Goal: Task Accomplishment & Management: Manage account settings

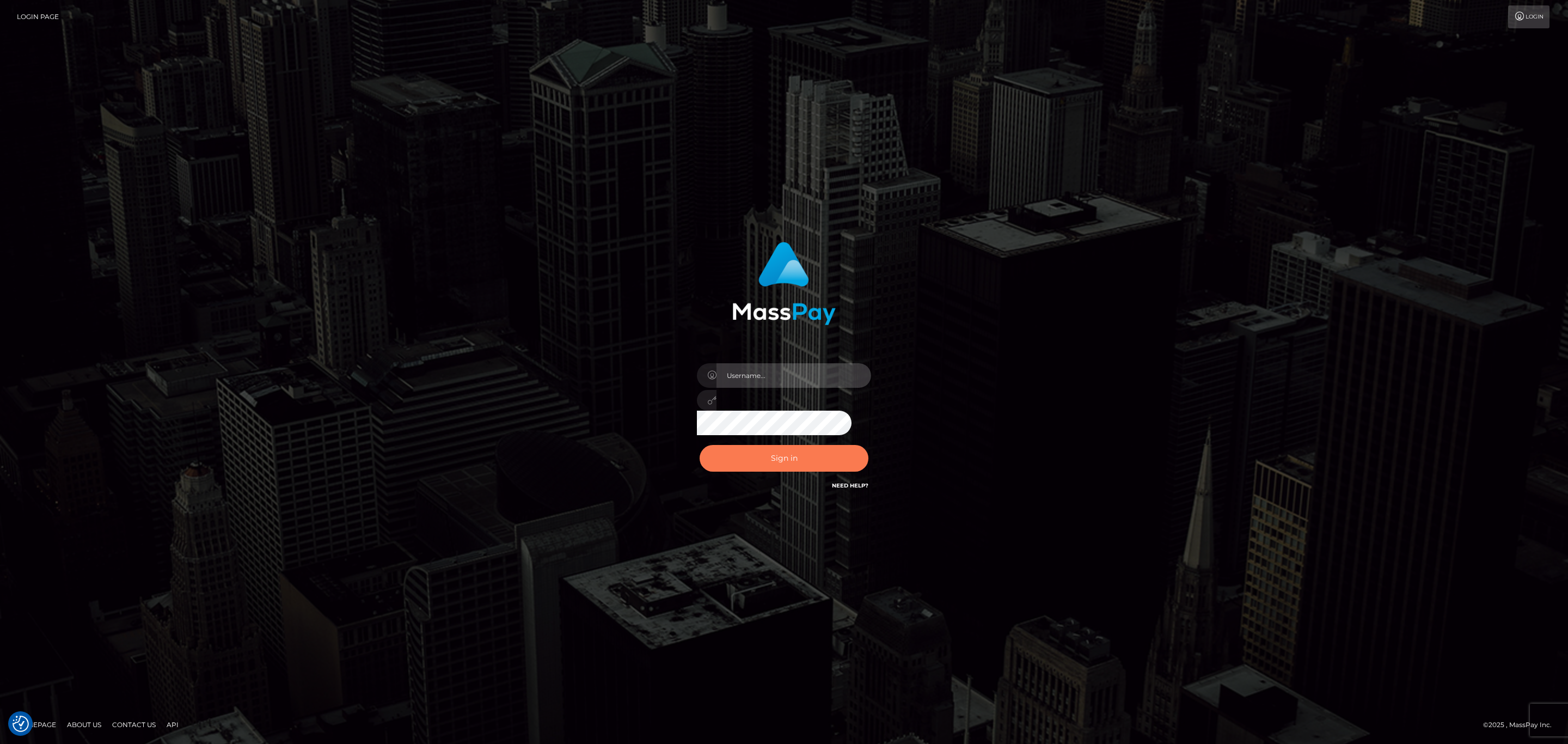
type input "sean.megabonanza"
click at [808, 455] on button "Sign in" at bounding box center [784, 458] width 169 height 27
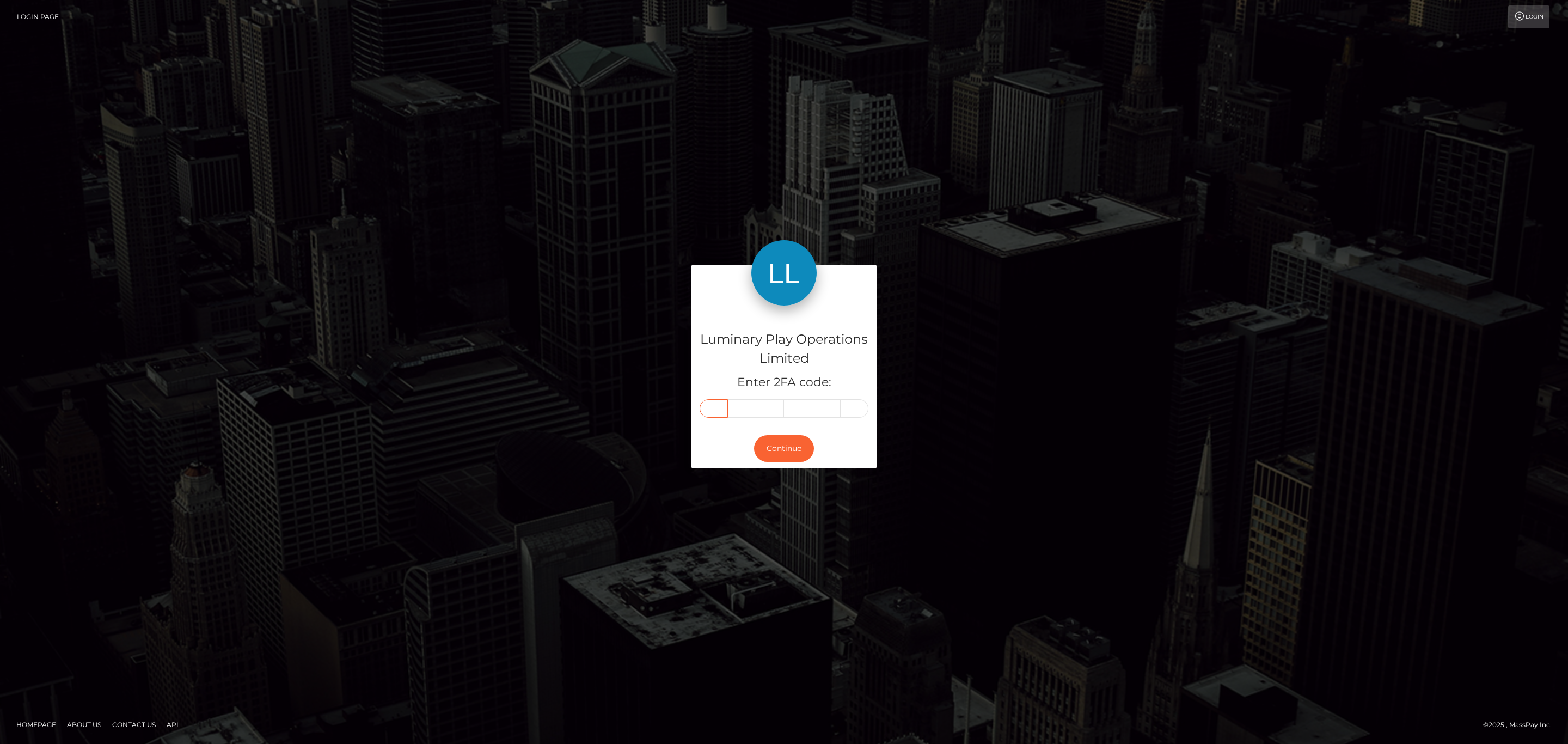
click at [715, 407] on input "text" at bounding box center [713, 408] width 28 height 19
paste input "3"
type input "3"
type input "9"
type input "7"
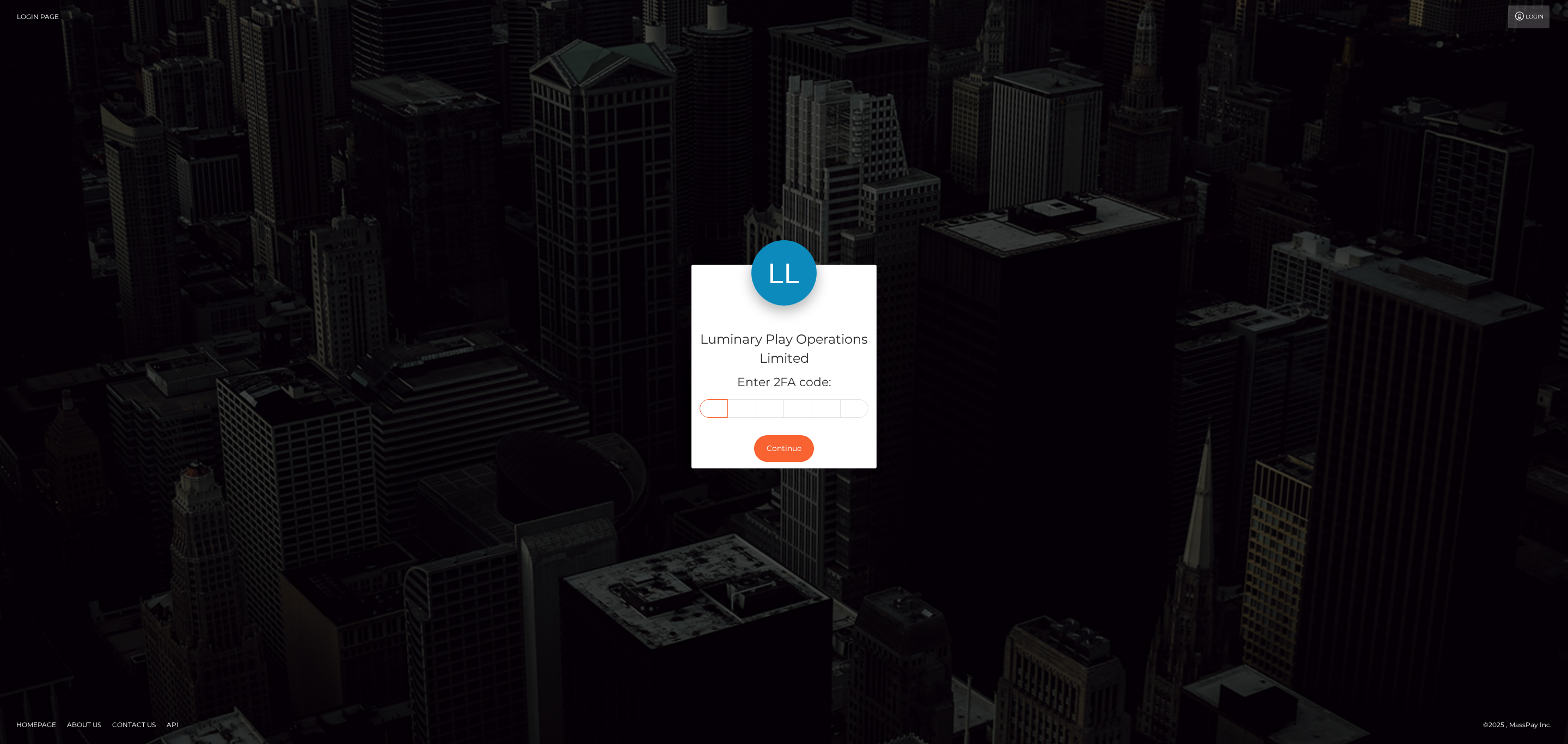
type input "3"
type input "6"
type input "0"
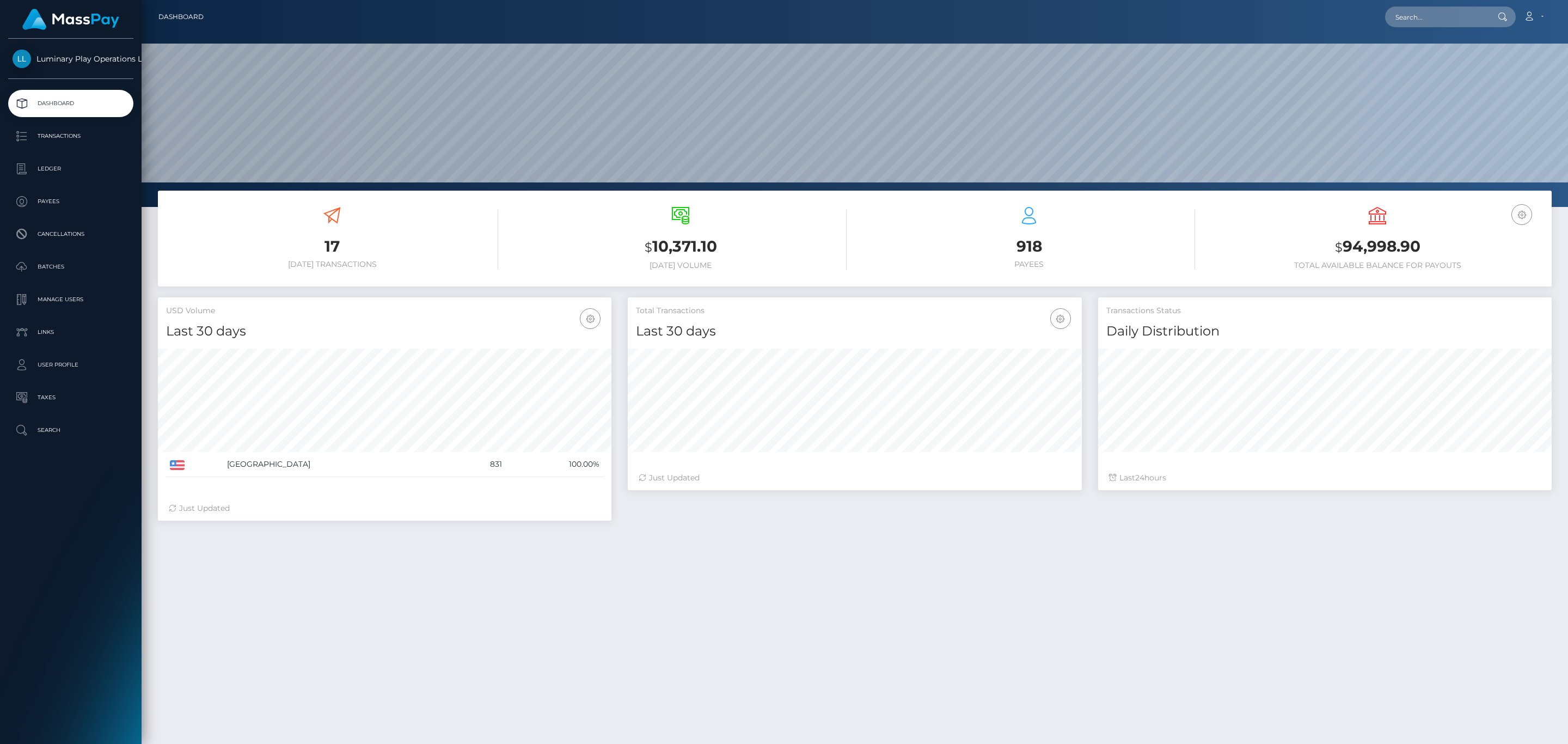
scroll to position [193, 453]
click at [1367, 242] on h3 "$ 94,998.90" at bounding box center [1377, 247] width 332 height 22
copy h3 "94,998.90"
click at [1535, 4] on nav "Dashboard Loading... Loading... Account Edit Profile" at bounding box center [855, 17] width 1427 height 34
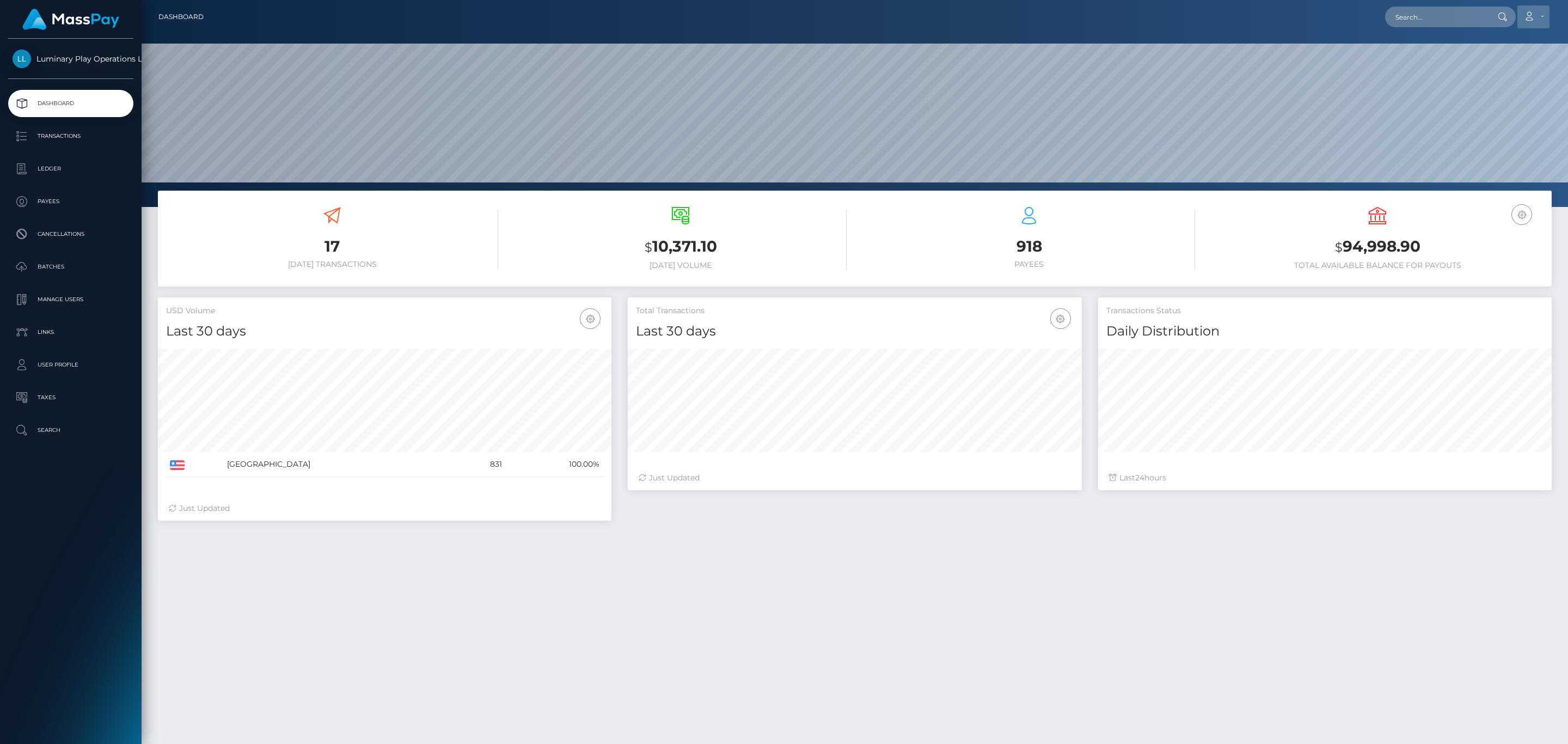
click at [1534, 10] on link "Account" at bounding box center [1533, 17] width 32 height 22
click at [1500, 74] on link "Logout" at bounding box center [1507, 70] width 87 height 21
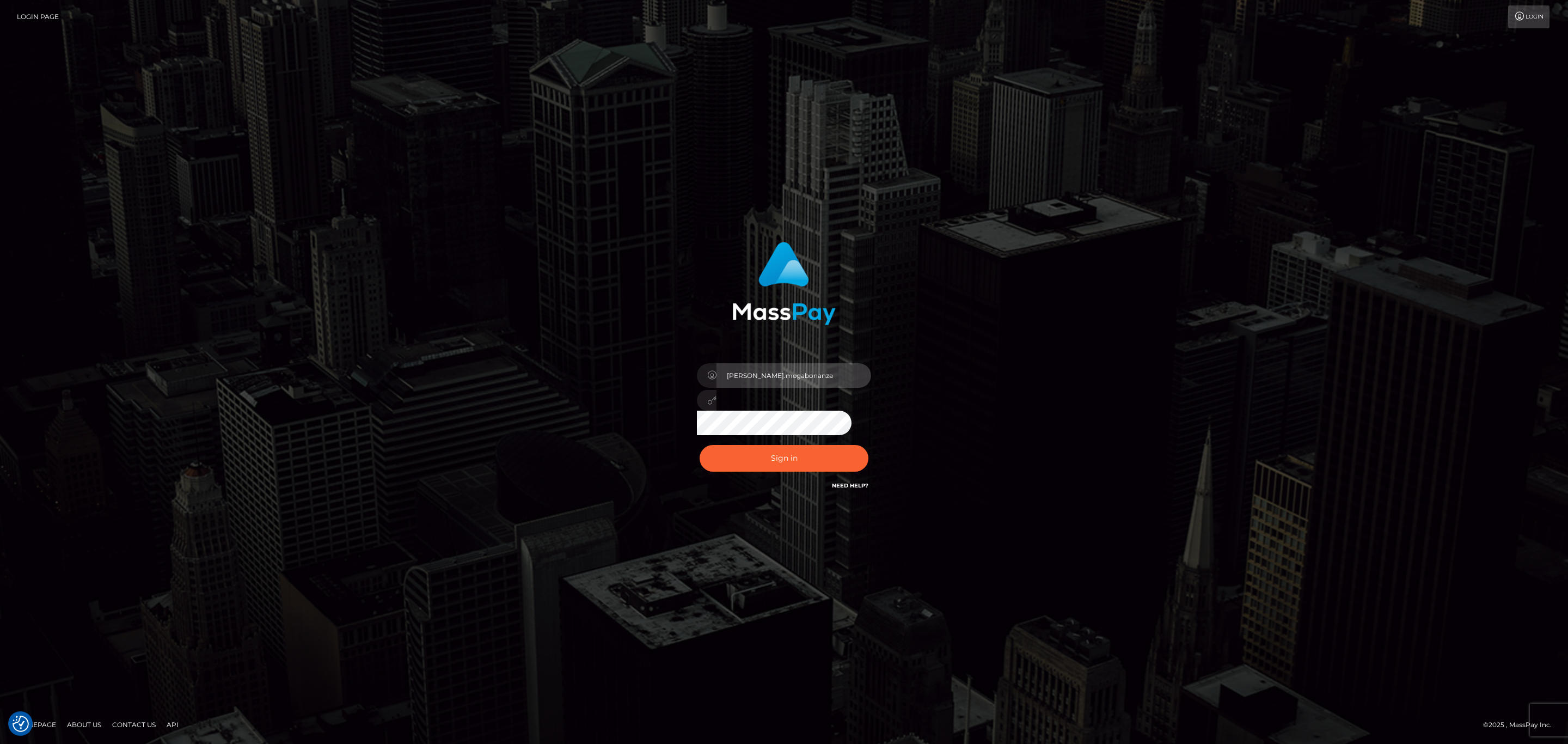
click at [787, 386] on input "sean.megabonanza" at bounding box center [793, 375] width 154 height 24
type input "Sean.silversocial1"
click at [805, 466] on button "Sign in" at bounding box center [784, 458] width 169 height 27
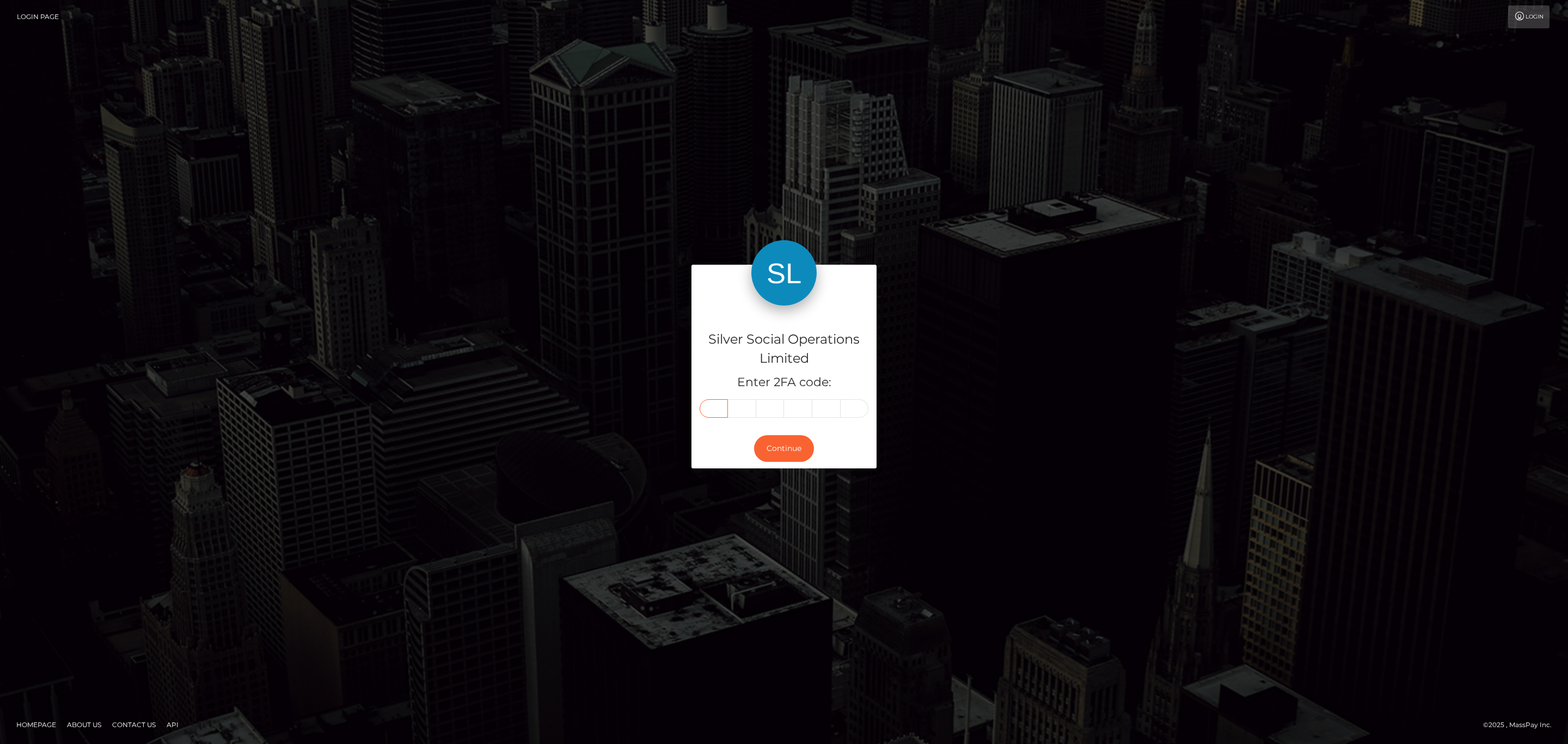
click at [718, 406] on input "text" at bounding box center [713, 408] width 28 height 19
click at [719, 408] on input "text" at bounding box center [713, 408] width 28 height 19
paste input "2"
type input "2"
type input "5"
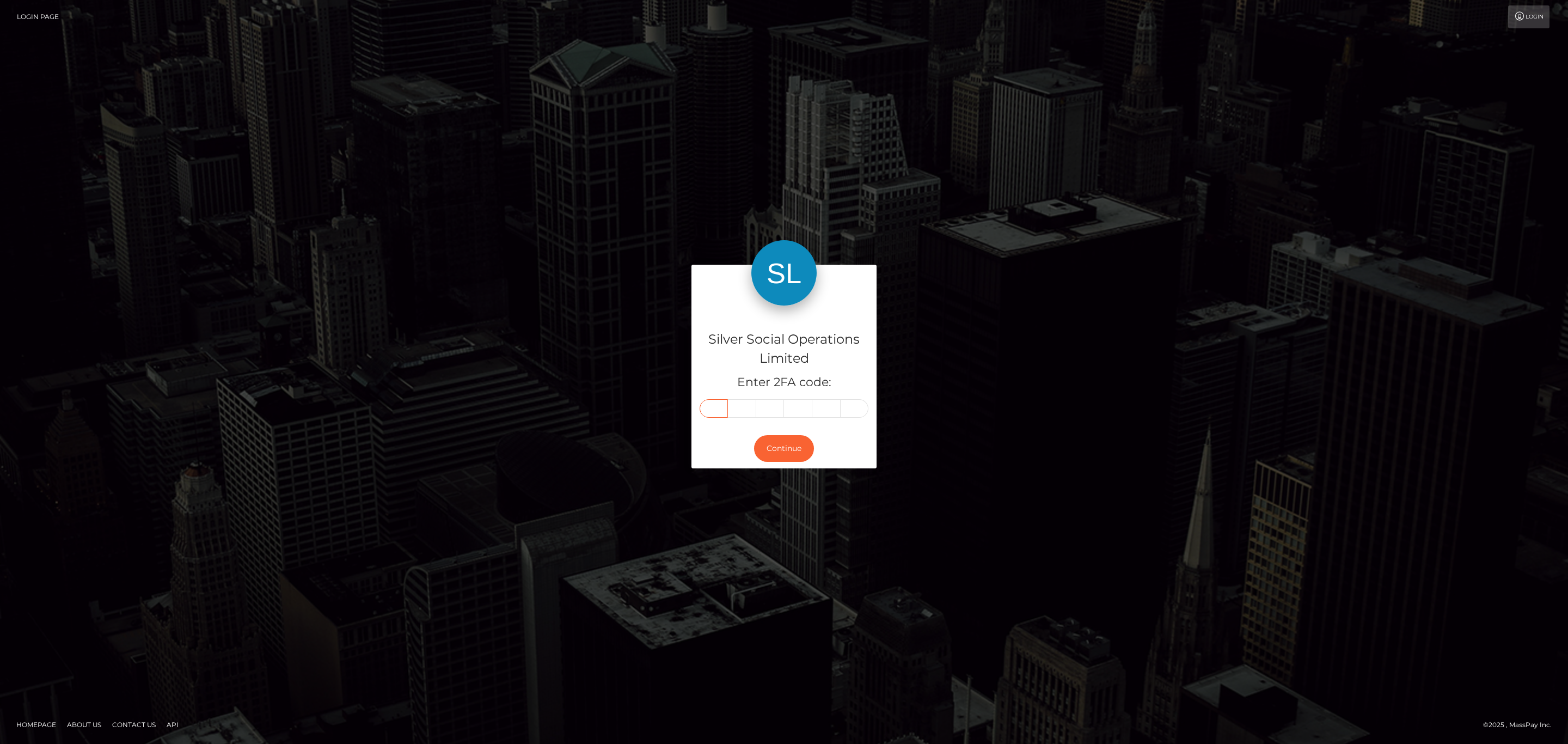
type input "0"
type input "2"
type input "4"
type input "7"
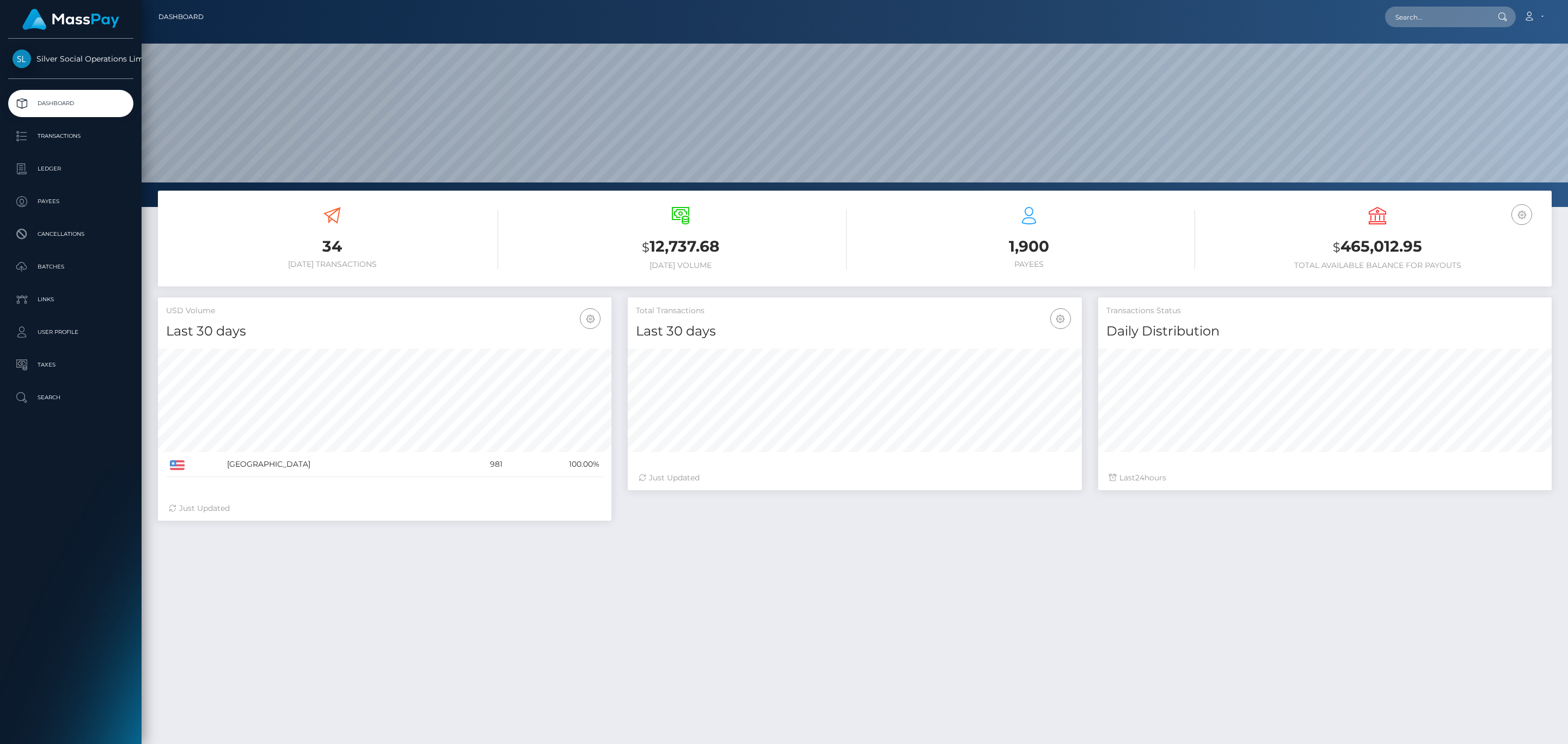
scroll to position [193, 453]
click at [1397, 247] on h3 "$ 465,012.95" at bounding box center [1377, 247] width 332 height 22
copy h3 "465,012.95"
click at [1535, 14] on icon at bounding box center [1530, 16] width 11 height 8
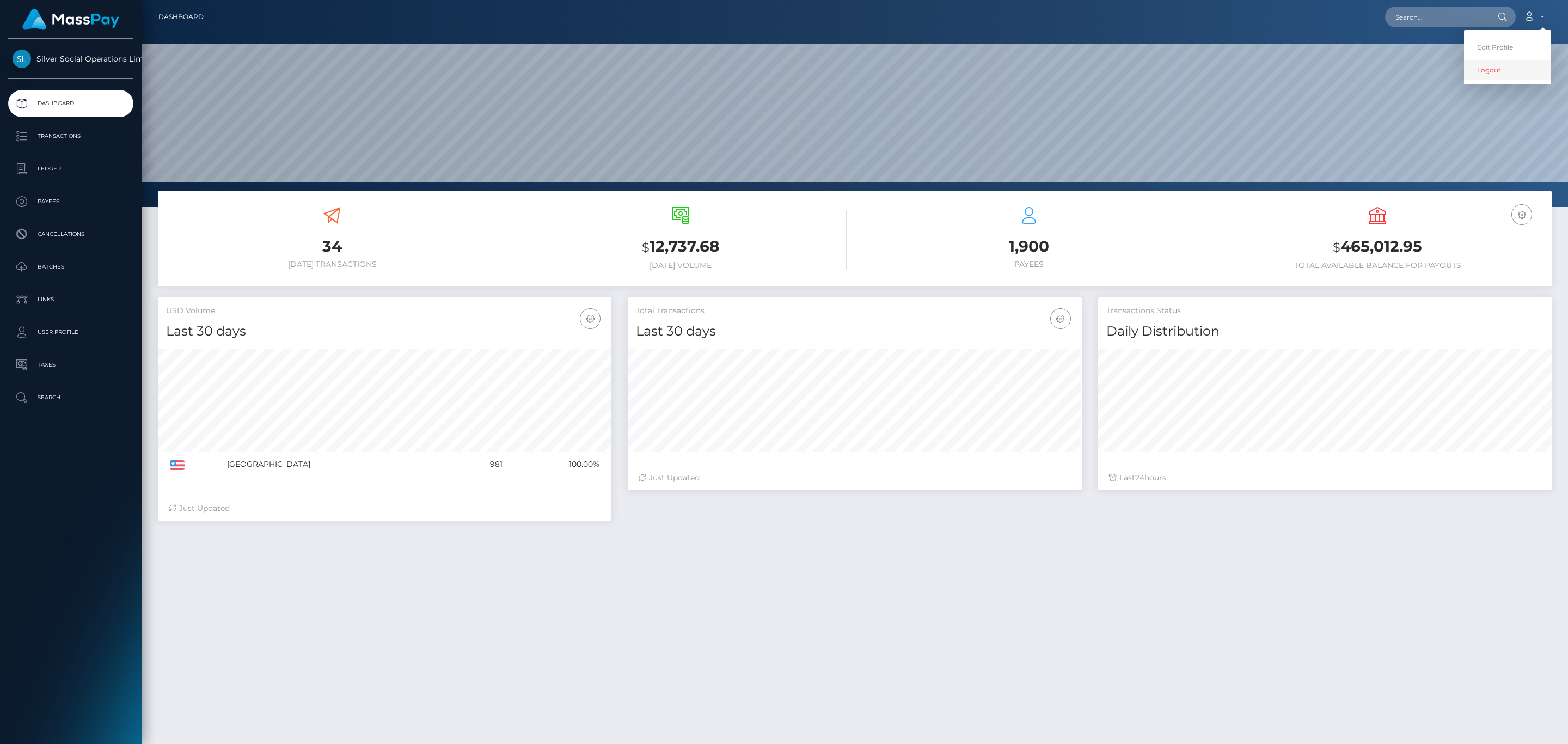
click at [1492, 64] on link "Logout" at bounding box center [1507, 70] width 87 height 21
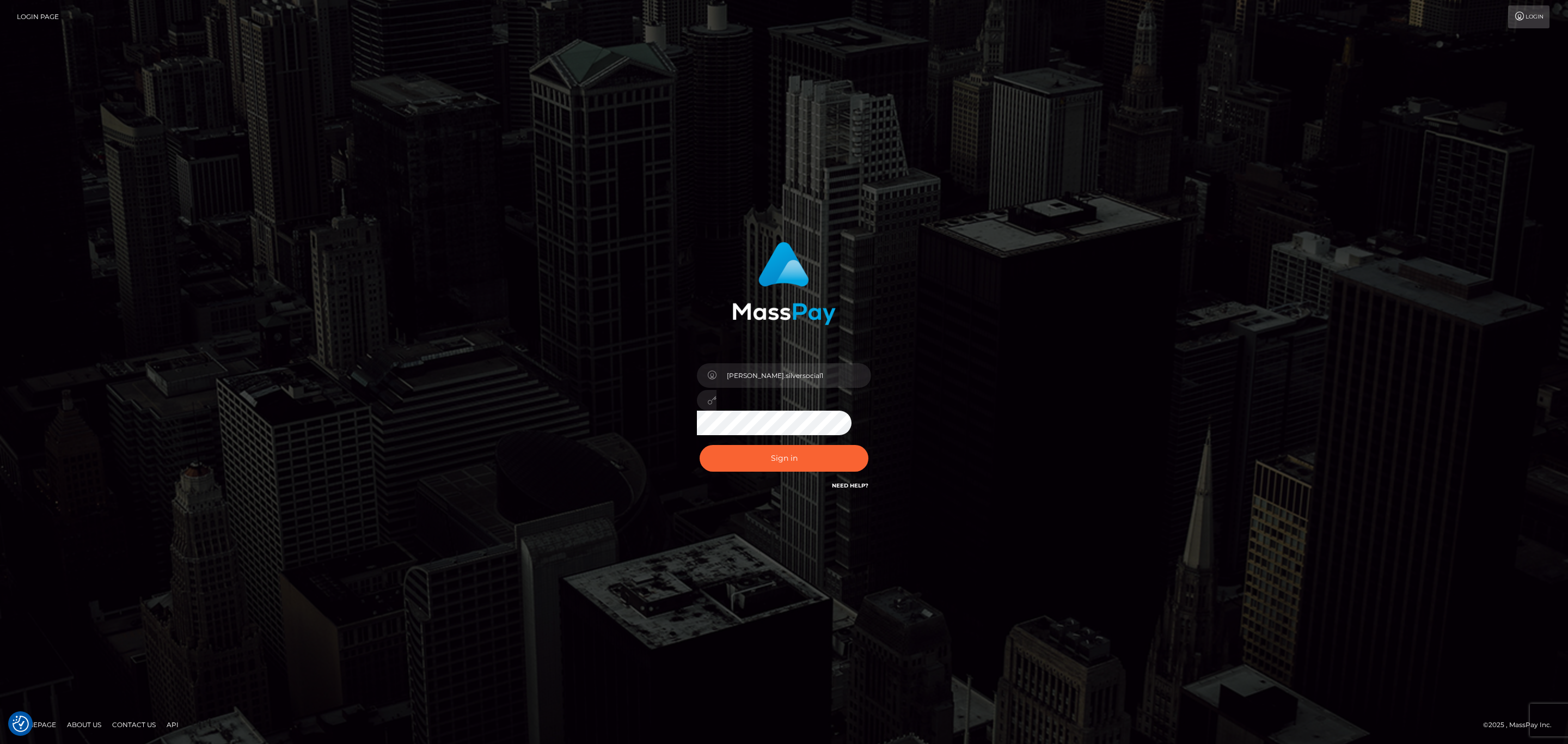
click at [763, 358] on div "Sean.silversocial1" at bounding box center [784, 396] width 191 height 83
click at [784, 376] on input "Sean.silversocial1" at bounding box center [793, 375] width 154 height 24
type input "sean.ace"
click at [813, 461] on button "Sign in" at bounding box center [784, 458] width 169 height 27
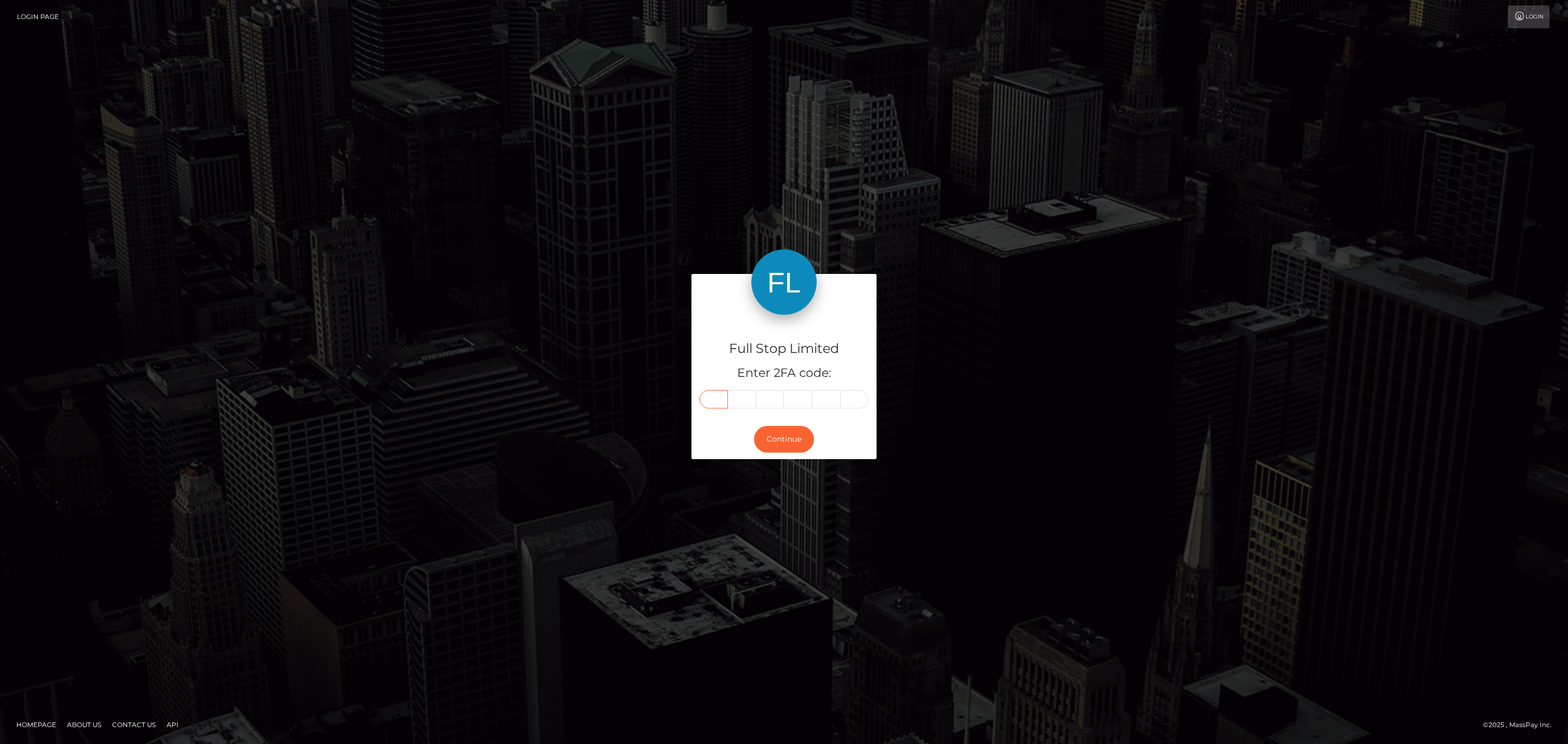
click at [717, 397] on input "text" at bounding box center [713, 399] width 28 height 19
paste input "4"
type input "4"
type input "8"
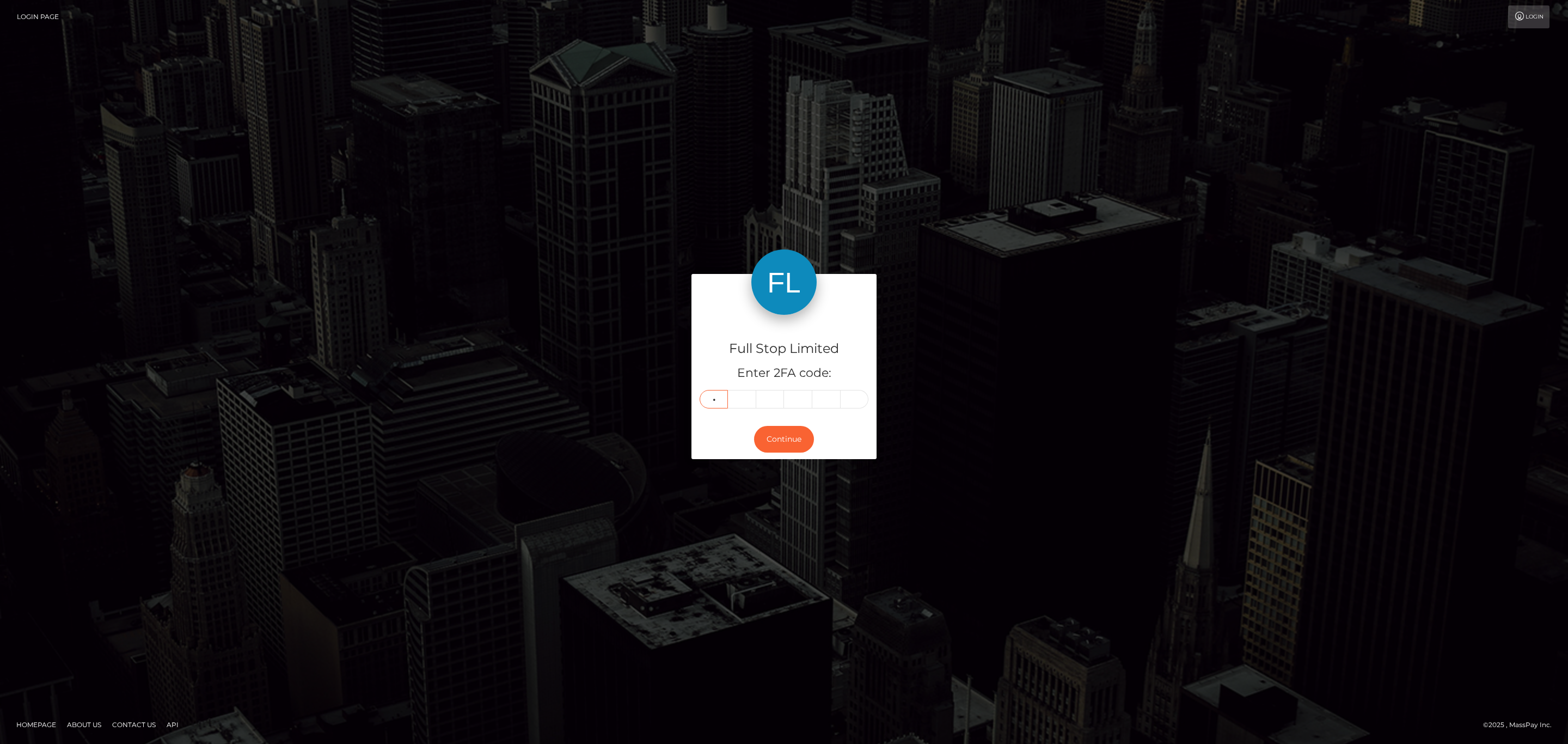
type input "0"
type input "3"
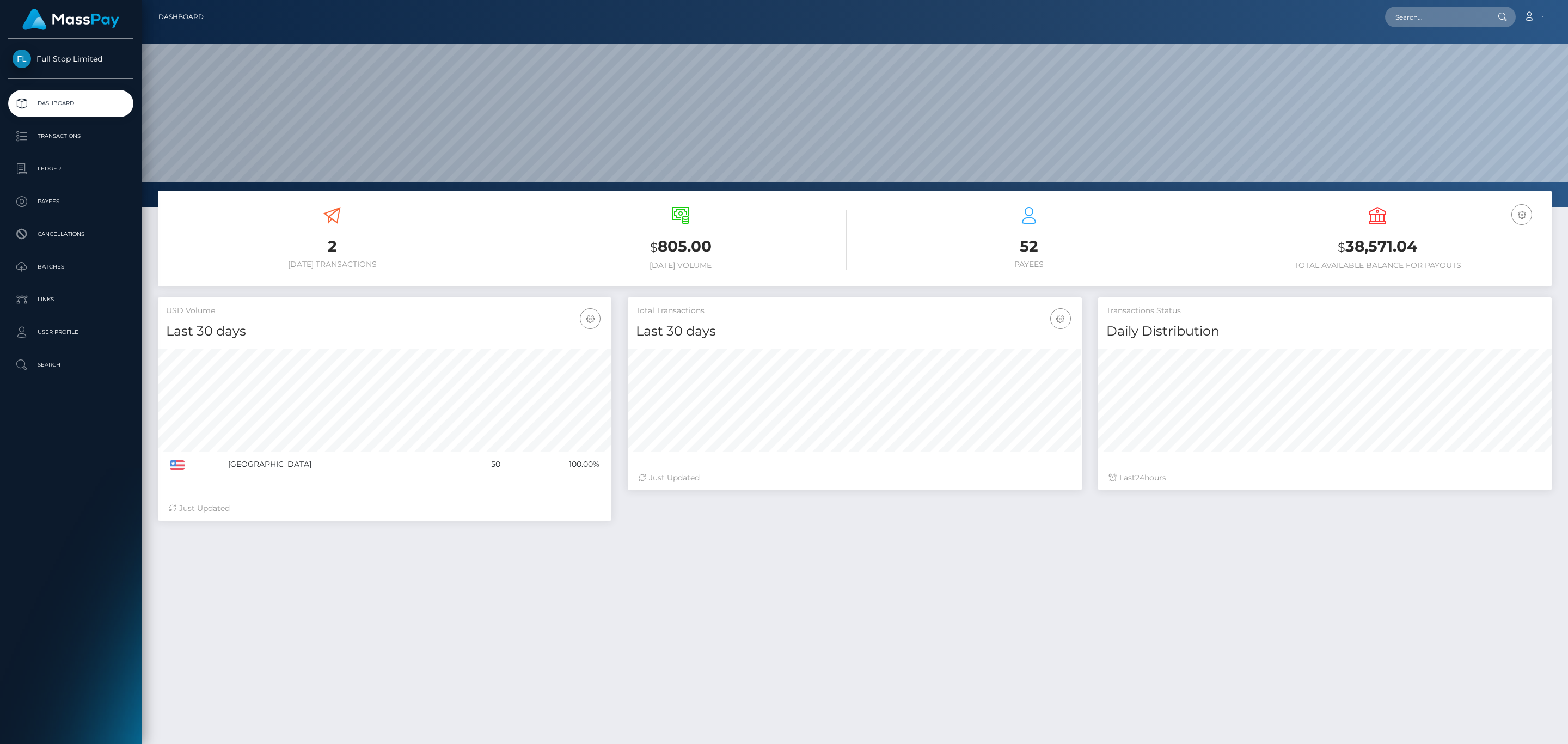
scroll to position [193, 453]
click at [1384, 247] on h3 "$ 38,571.04" at bounding box center [1377, 247] width 332 height 22
copy h3 "38,571.04"
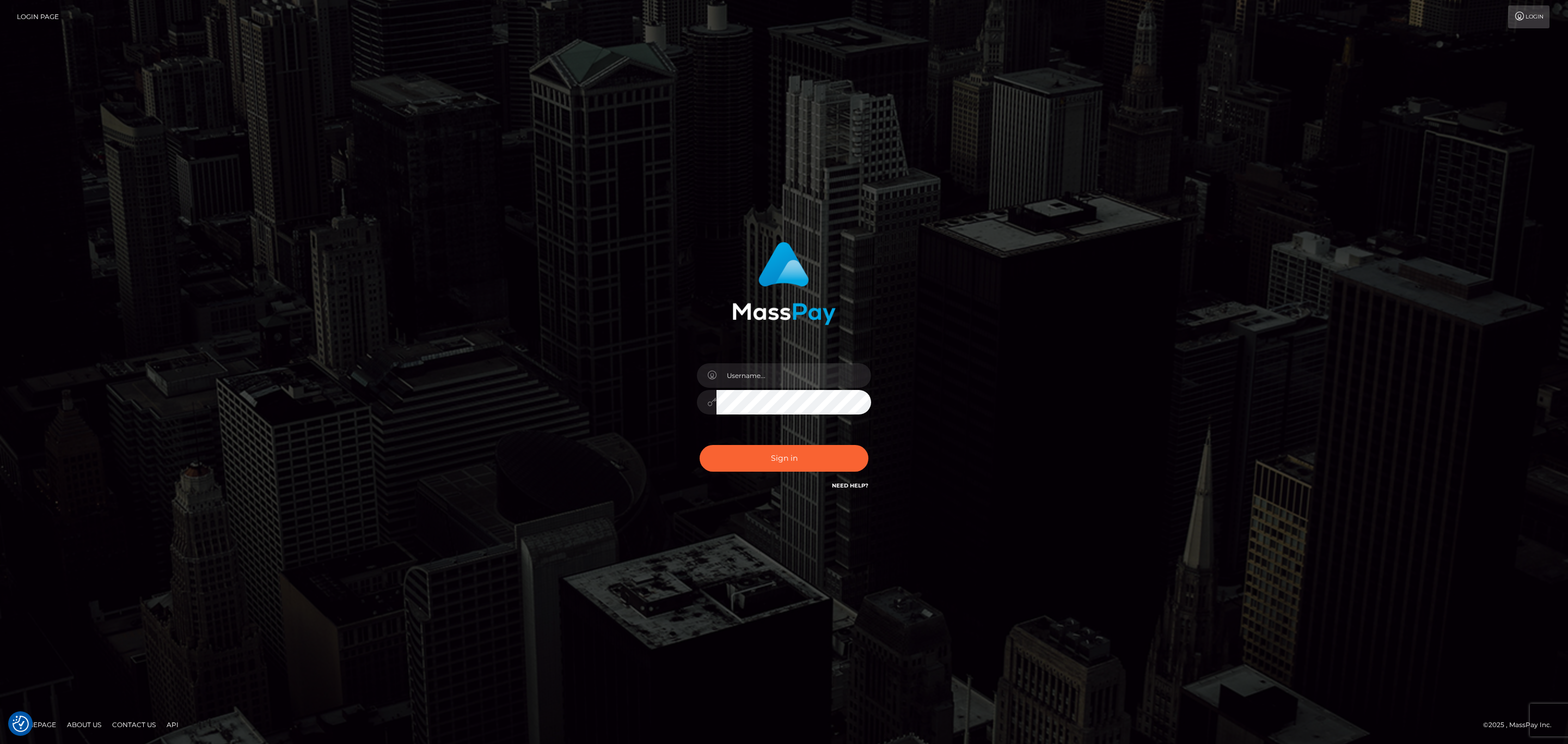
checkbox input "true"
drag, startPoint x: 0, startPoint y: 0, endPoint x: 796, endPoint y: 376, distance: 880.3
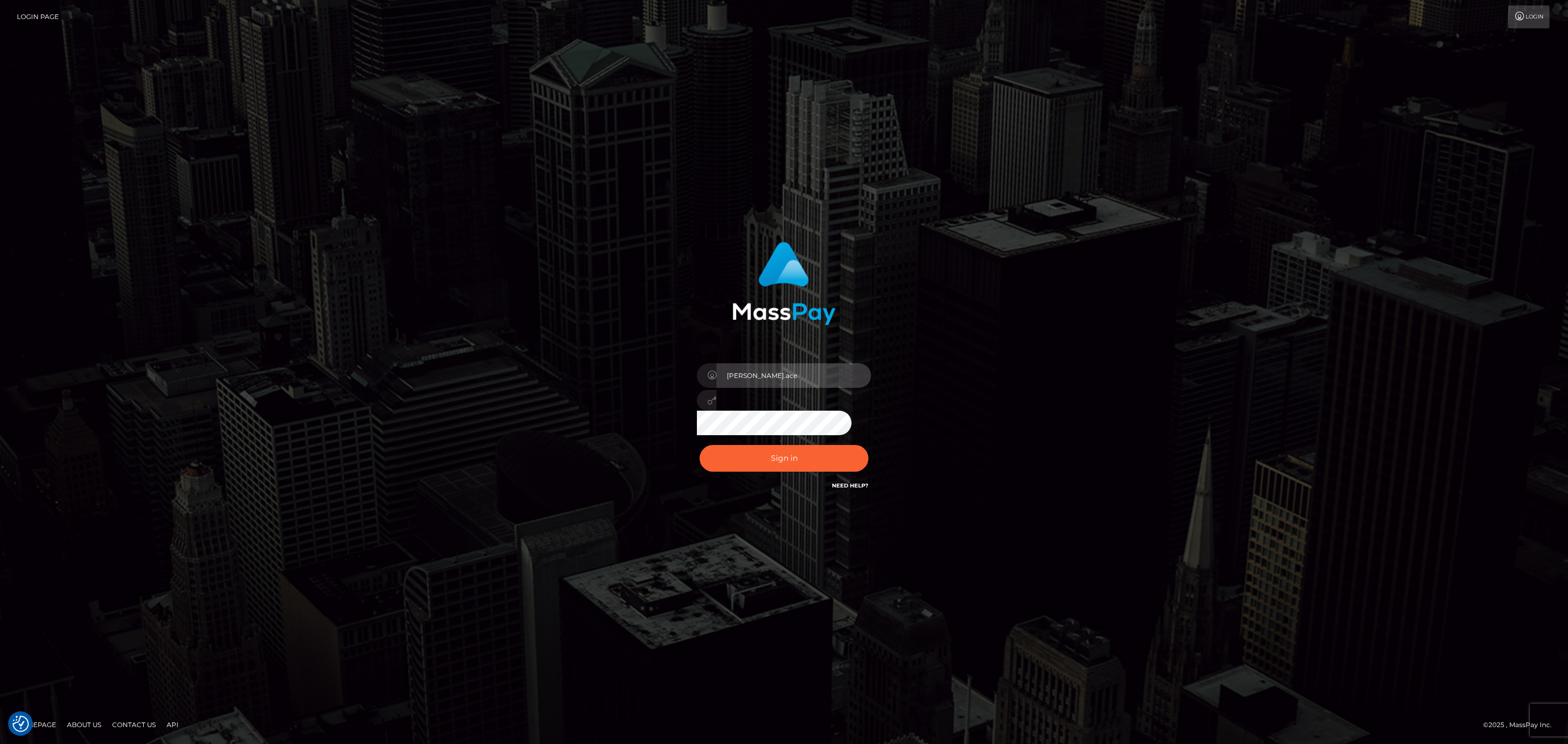
click at [796, 376] on input "sean.ace" at bounding box center [793, 375] width 154 height 24
type input "[PERSON_NAME].silversocial1"
click at [770, 467] on button "Sign in" at bounding box center [784, 458] width 169 height 27
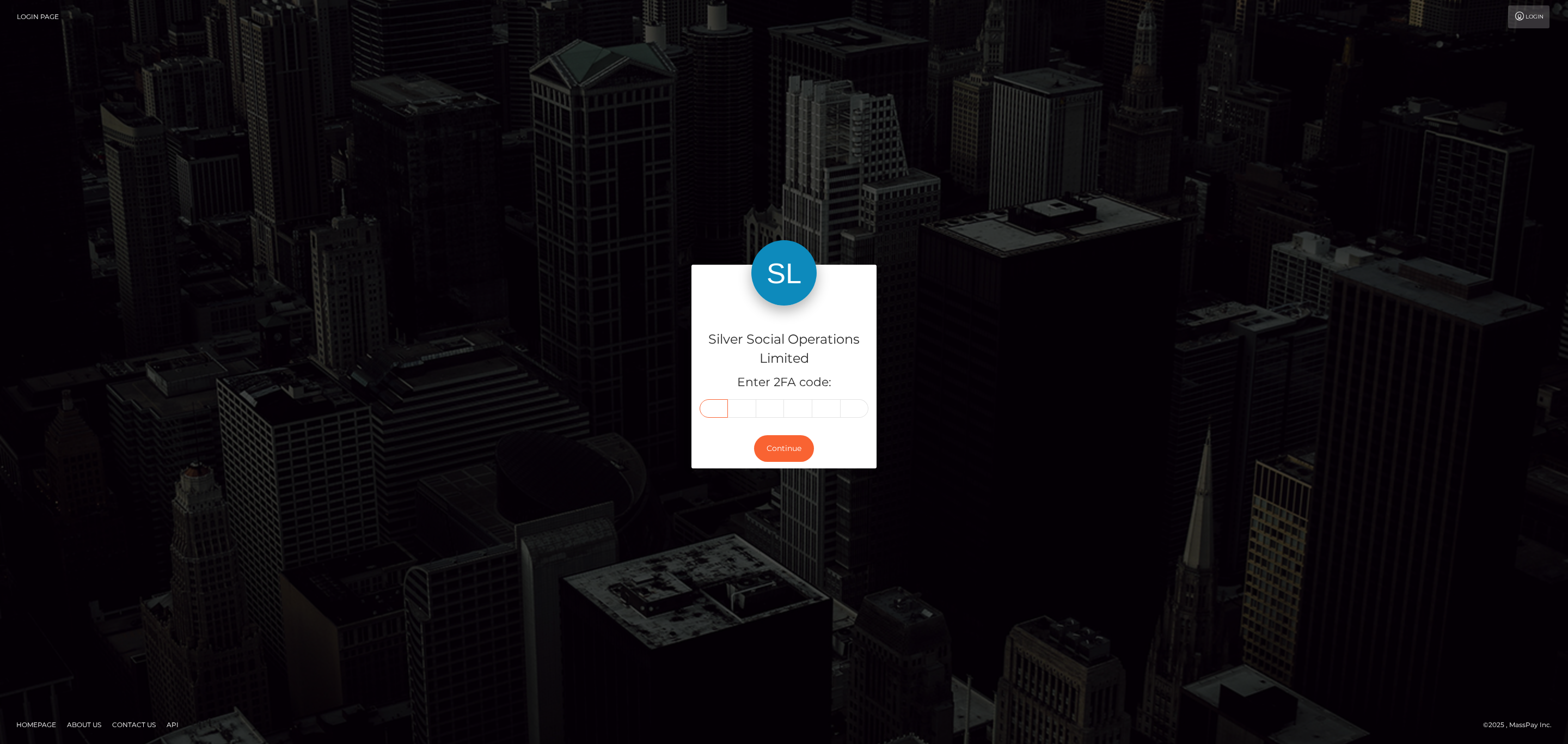
click at [719, 404] on input "text" at bounding box center [713, 408] width 28 height 19
paste input "5"
type input "5"
type input "1"
type input "6"
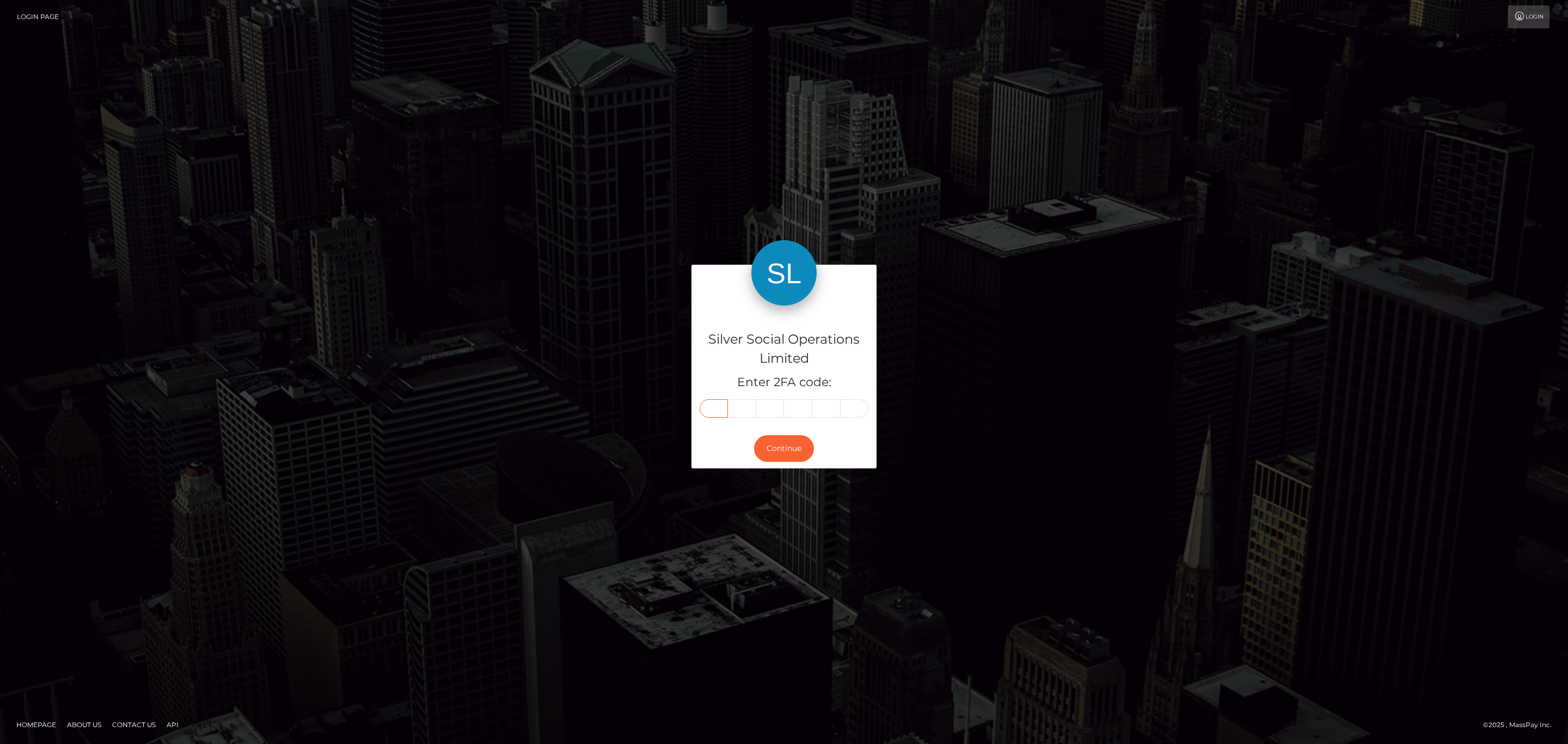
type input "2"
type input "0"
type input "7"
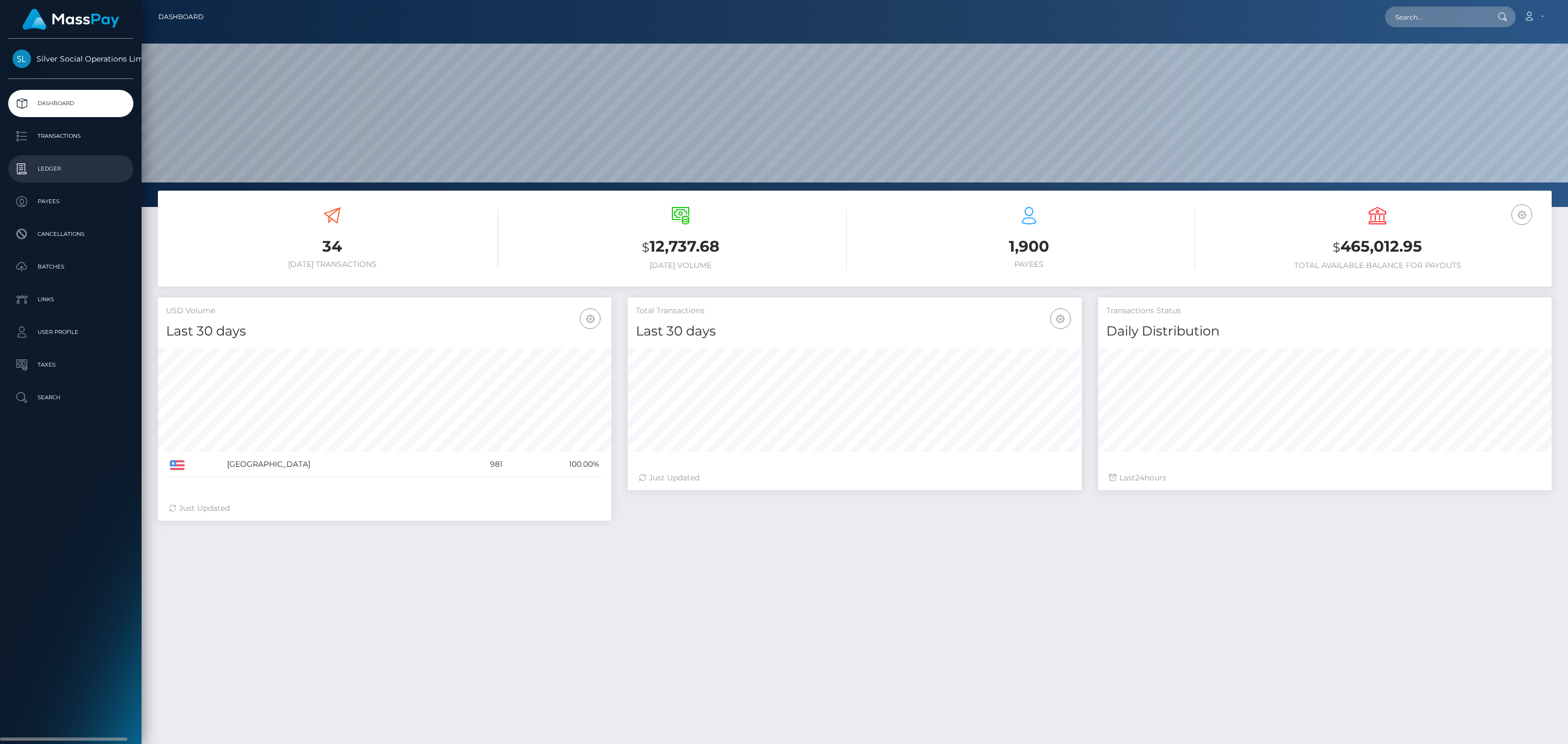
scroll to position [193, 453]
click at [87, 131] on p "Transactions" at bounding box center [70, 136] width 117 height 16
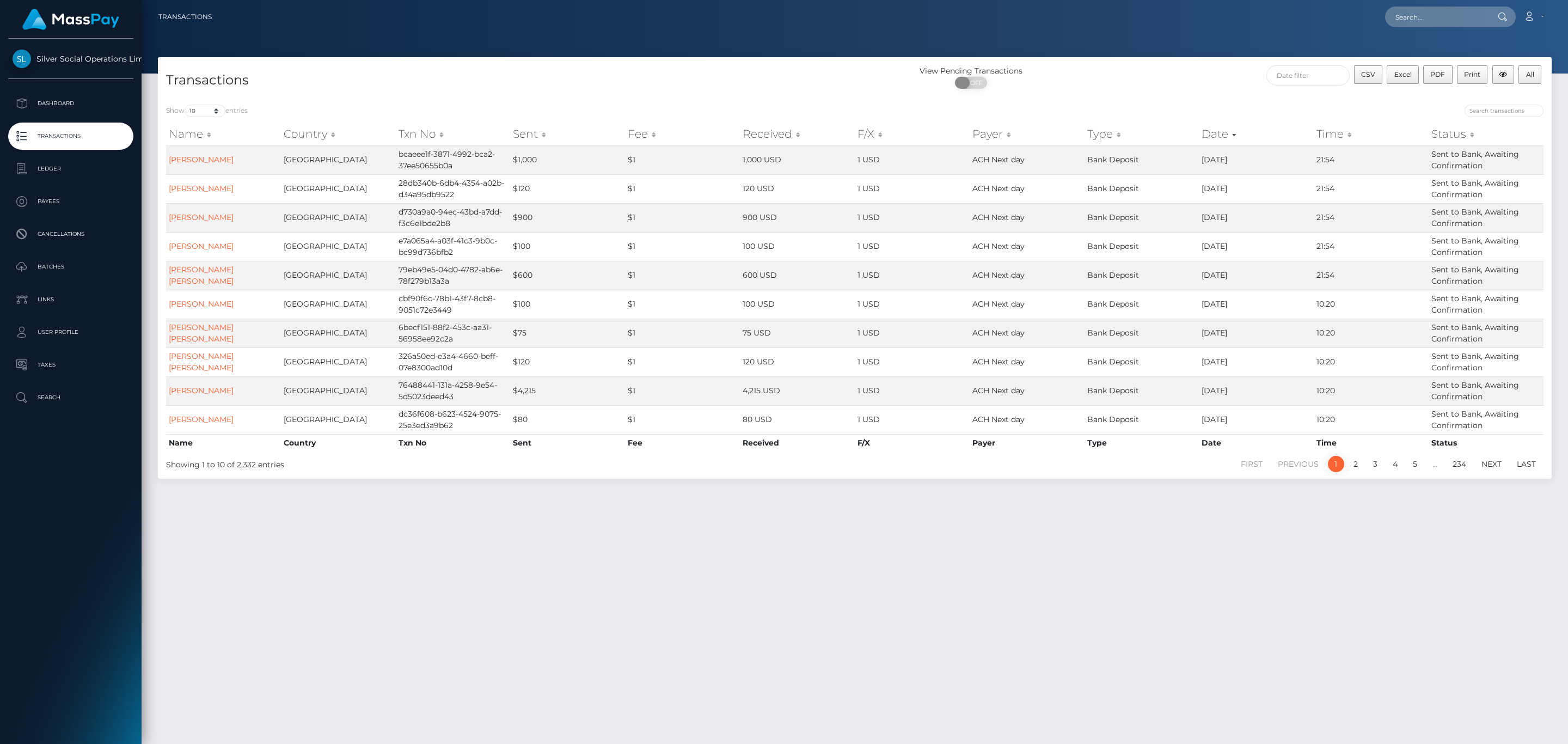
click at [971, 85] on span "OFF" at bounding box center [974, 82] width 27 height 12
checkbox input "true"
click at [1111, 94] on div "View Pending Transactions ON OFF CSV Excel PDF Print All" at bounding box center [1202, 80] width 697 height 31
click at [1294, 78] on input "text" at bounding box center [1308, 76] width 83 height 21
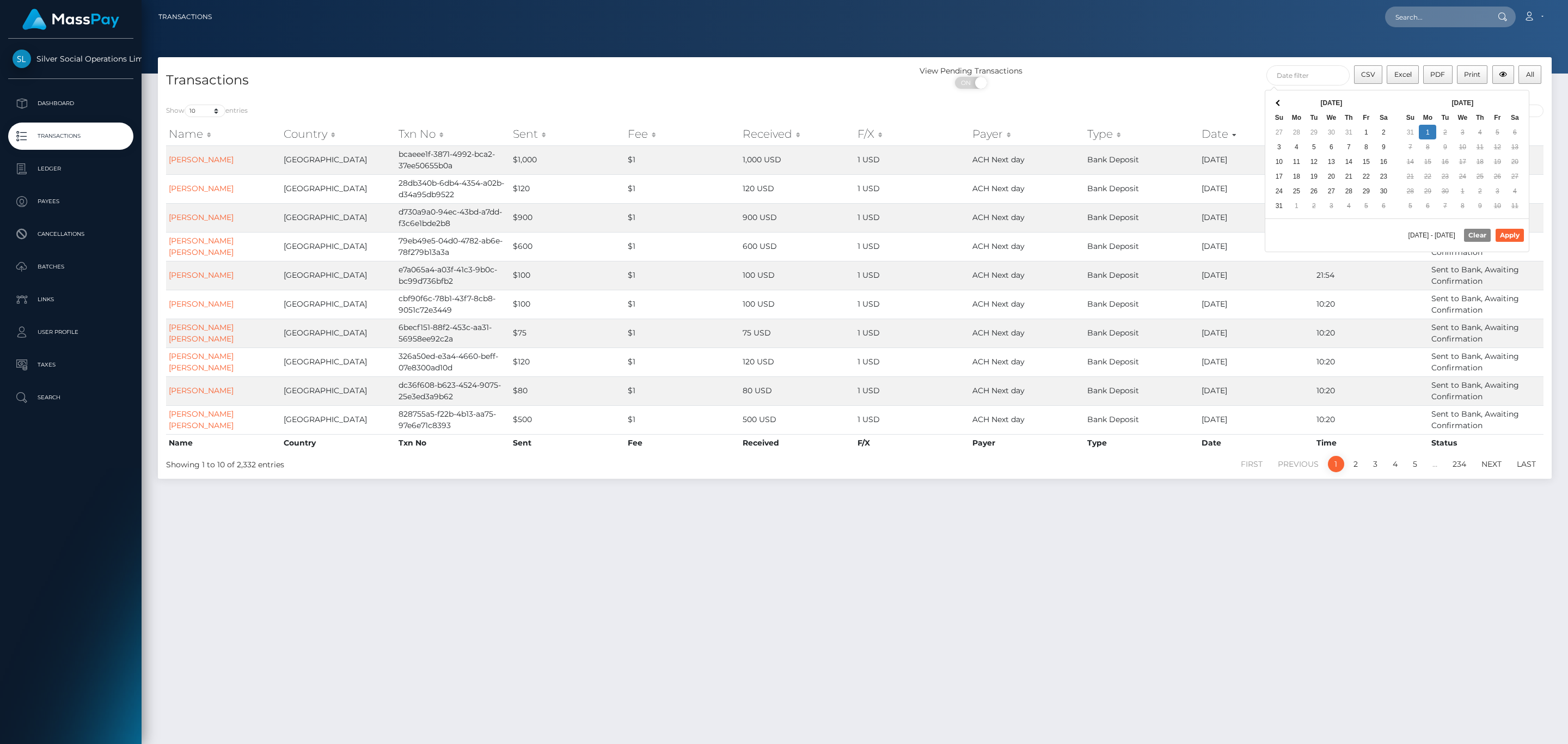
click at [1498, 94] on div "Sep 2025 Su Mo Tu We Th Fr Sa 31 1 2 3 4 5 6 7 8 9 10 11 12 13 14 15 16 17 18 1…" at bounding box center [1463, 154] width 123 height 120
click at [1513, 239] on button "Apply" at bounding box center [1510, 236] width 28 height 13
type input "08/01/2025 - 09/01/2025"
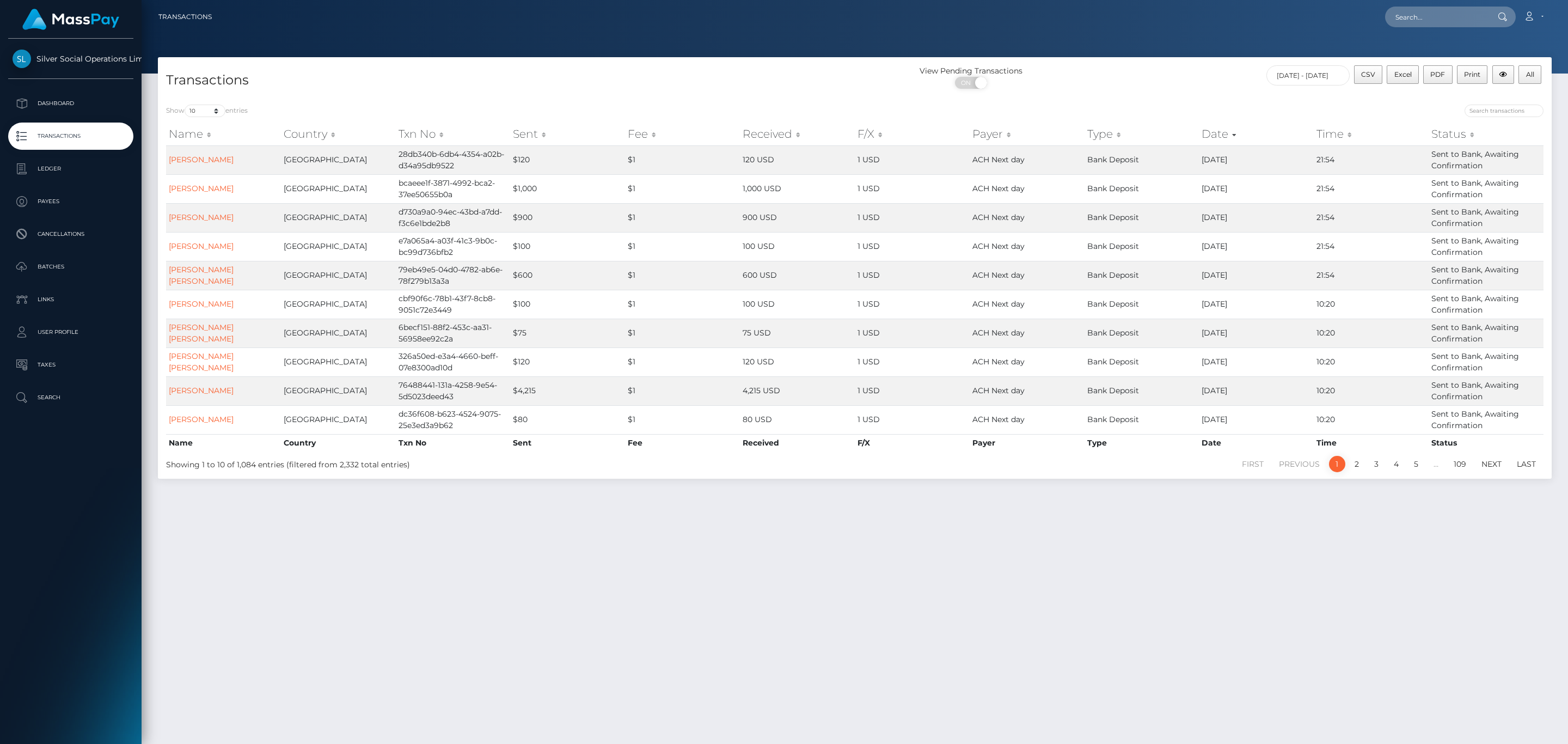
drag, startPoint x: 1126, startPoint y: 82, endPoint x: 1304, endPoint y: 80, distance: 178.0
click at [1129, 81] on div "View Pending Transactions ON OFF" at bounding box center [1029, 79] width 349 height 29
click at [1534, 74] on span "All" at bounding box center [1531, 74] width 8 height 8
drag, startPoint x: 1144, startPoint y: 124, endPoint x: 1048, endPoint y: 124, distance: 96.0
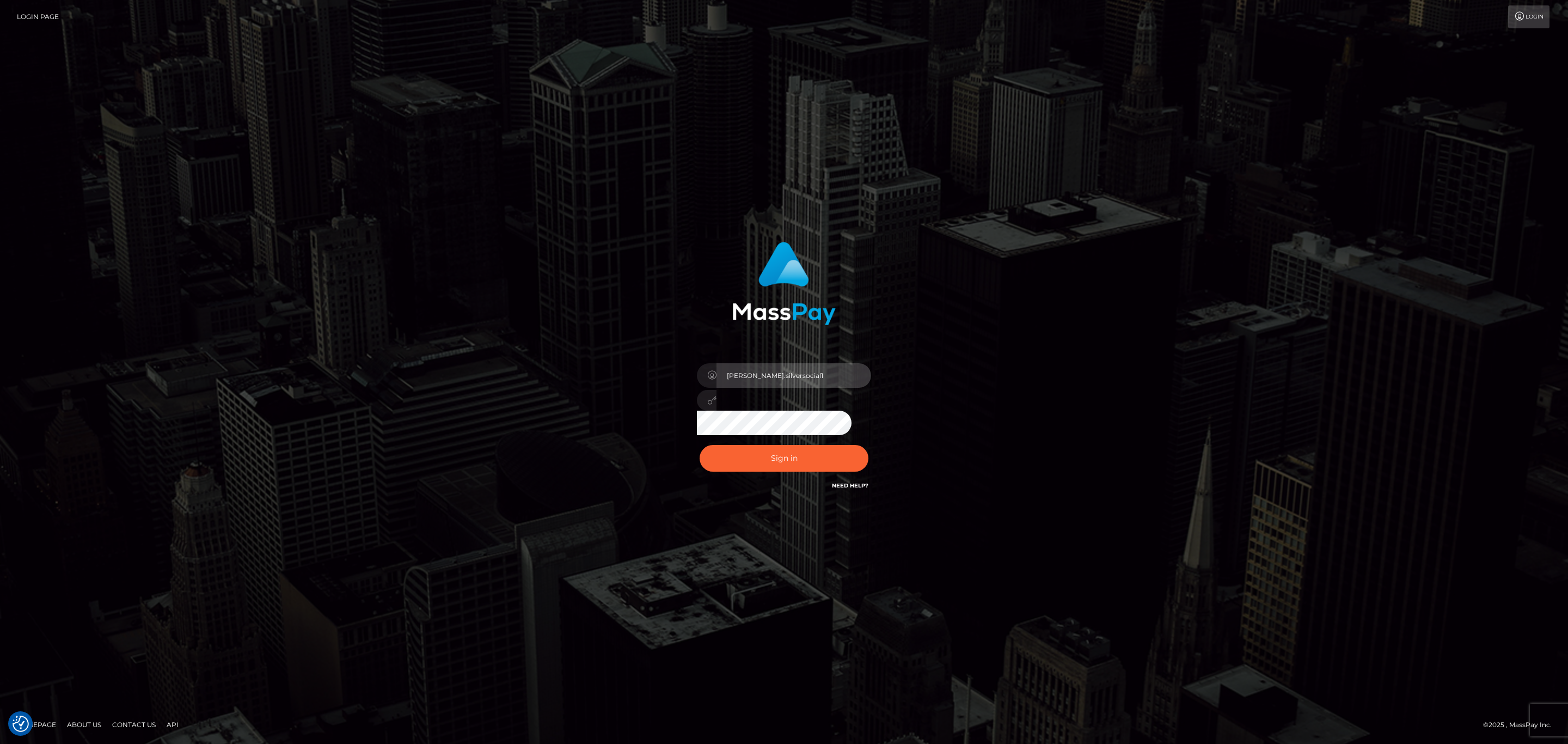
click at [787, 367] on input "[PERSON_NAME].silversocial1" at bounding box center [793, 375] width 154 height 24
type input "[PERSON_NAME].megabonanza"
click at [808, 451] on button "Sign in" at bounding box center [784, 458] width 169 height 27
click at [819, 374] on input "[PERSON_NAME].silversocial1" at bounding box center [793, 375] width 154 height 24
type input "sean.megabonanza"
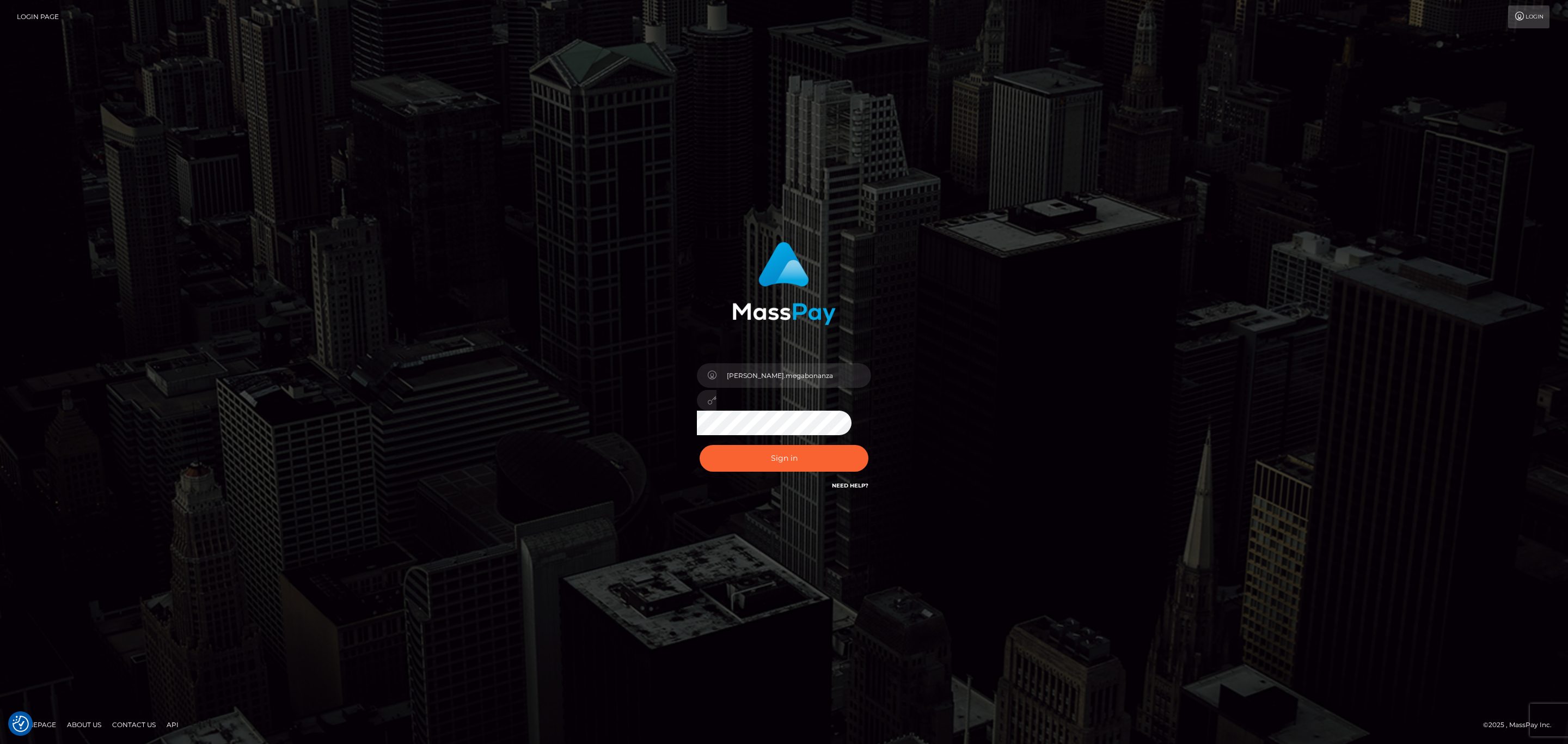
click at [805, 472] on div "Sign in Need Help?" at bounding box center [784, 463] width 191 height 49
click at [805, 455] on button "Sign in" at bounding box center [784, 458] width 169 height 27
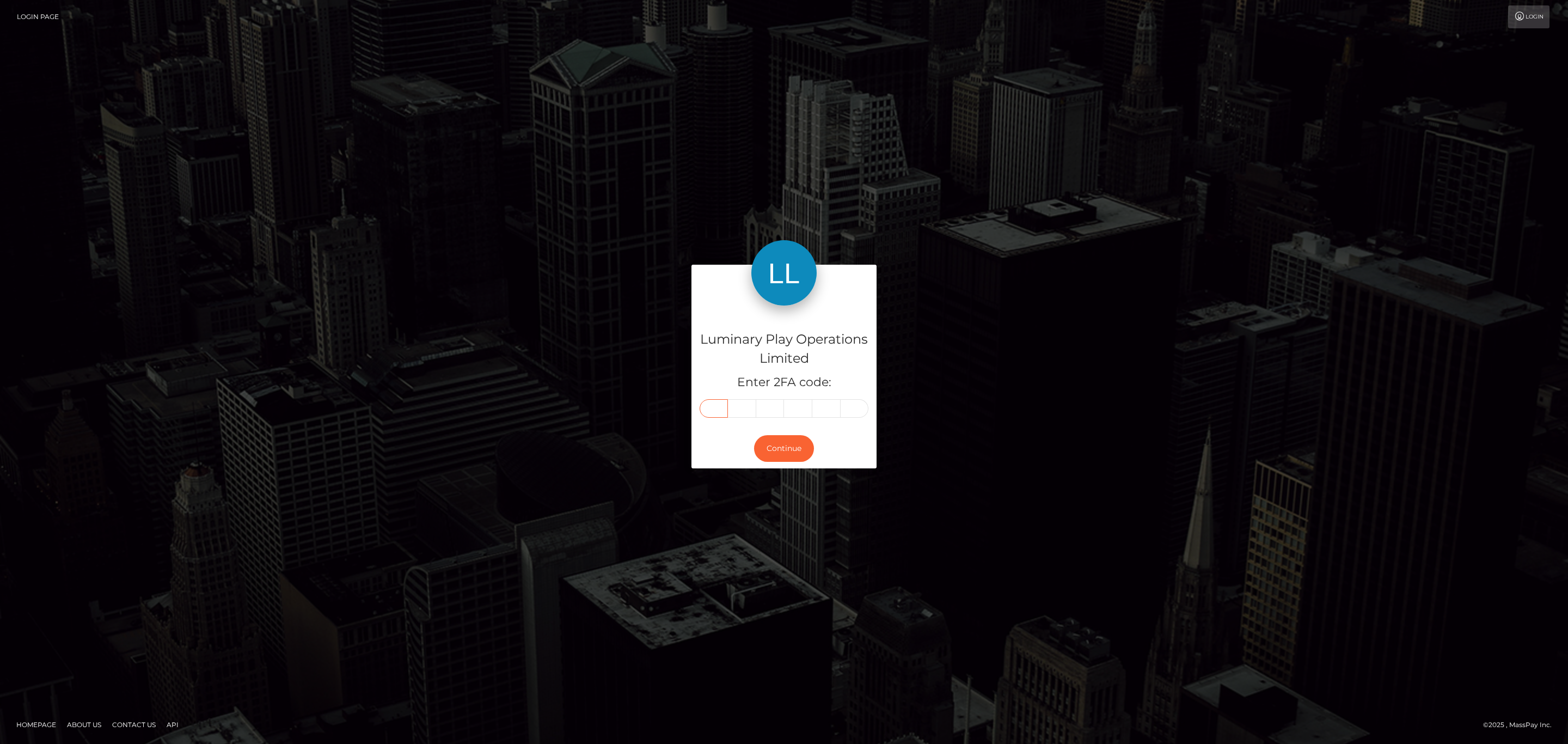
click at [719, 410] on input "text" at bounding box center [713, 408] width 28 height 19
paste input "6"
type input "6"
type input "3"
type input "8"
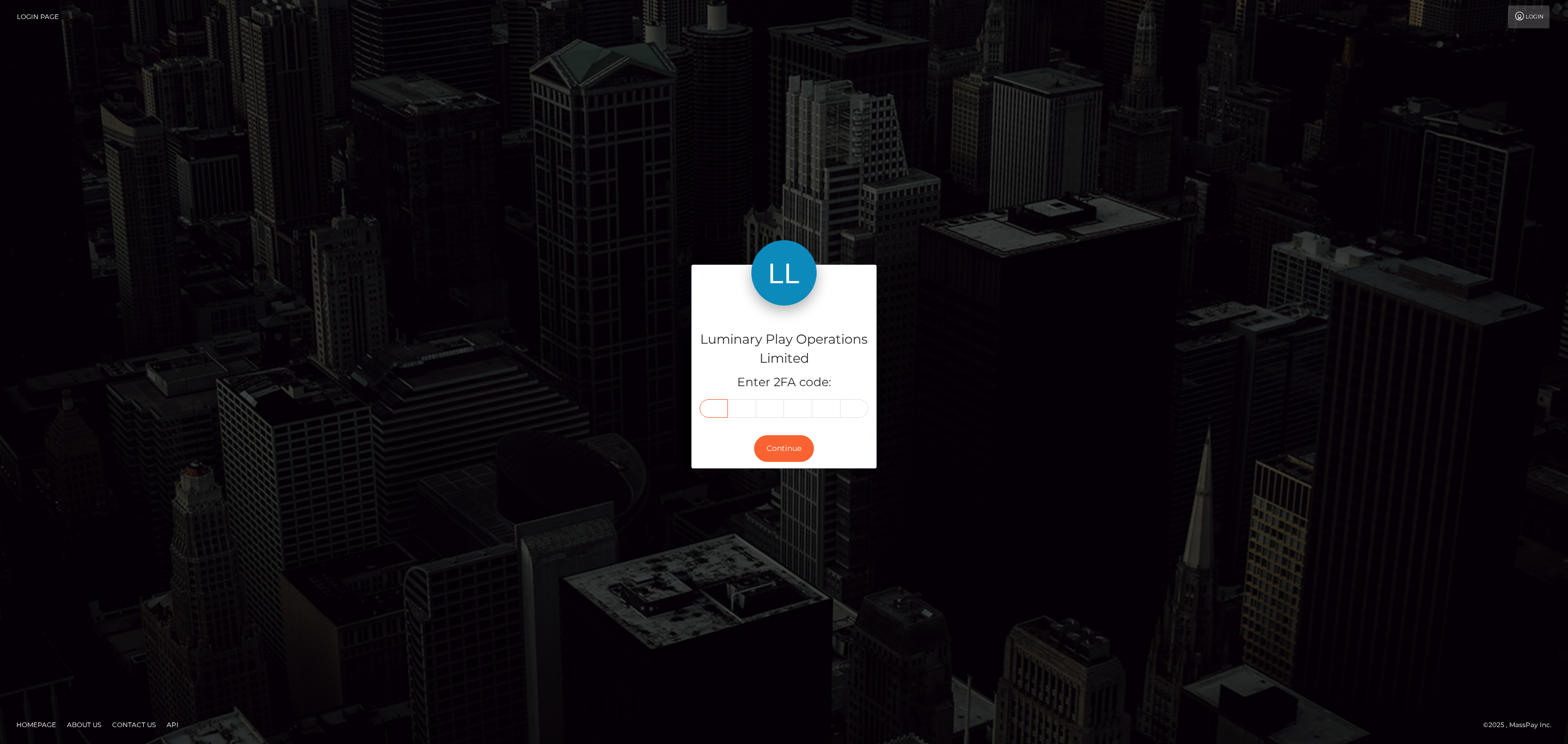
type input "5"
type input "6"
type input "2"
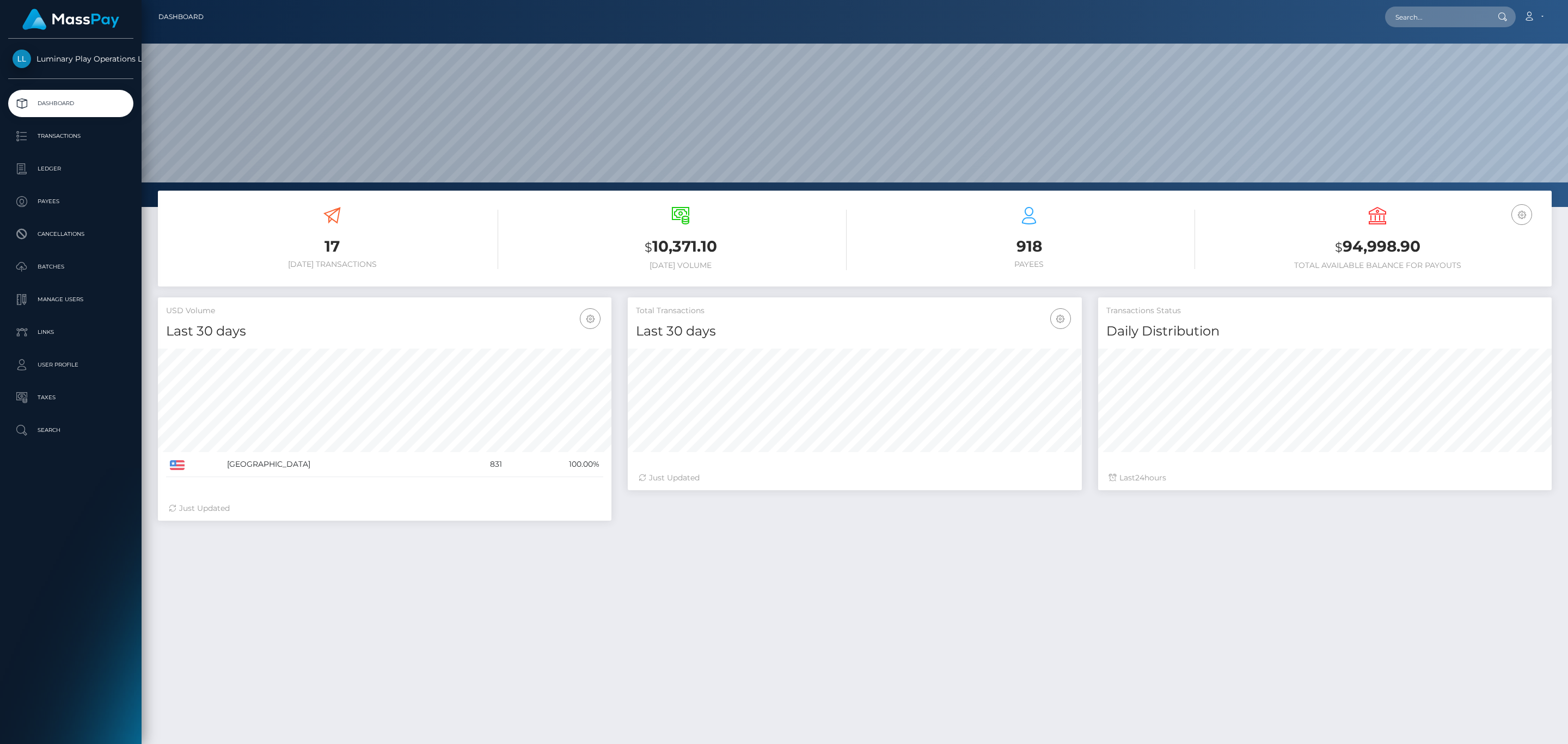
scroll to position [193, 453]
click at [94, 142] on p "Transactions" at bounding box center [70, 136] width 117 height 16
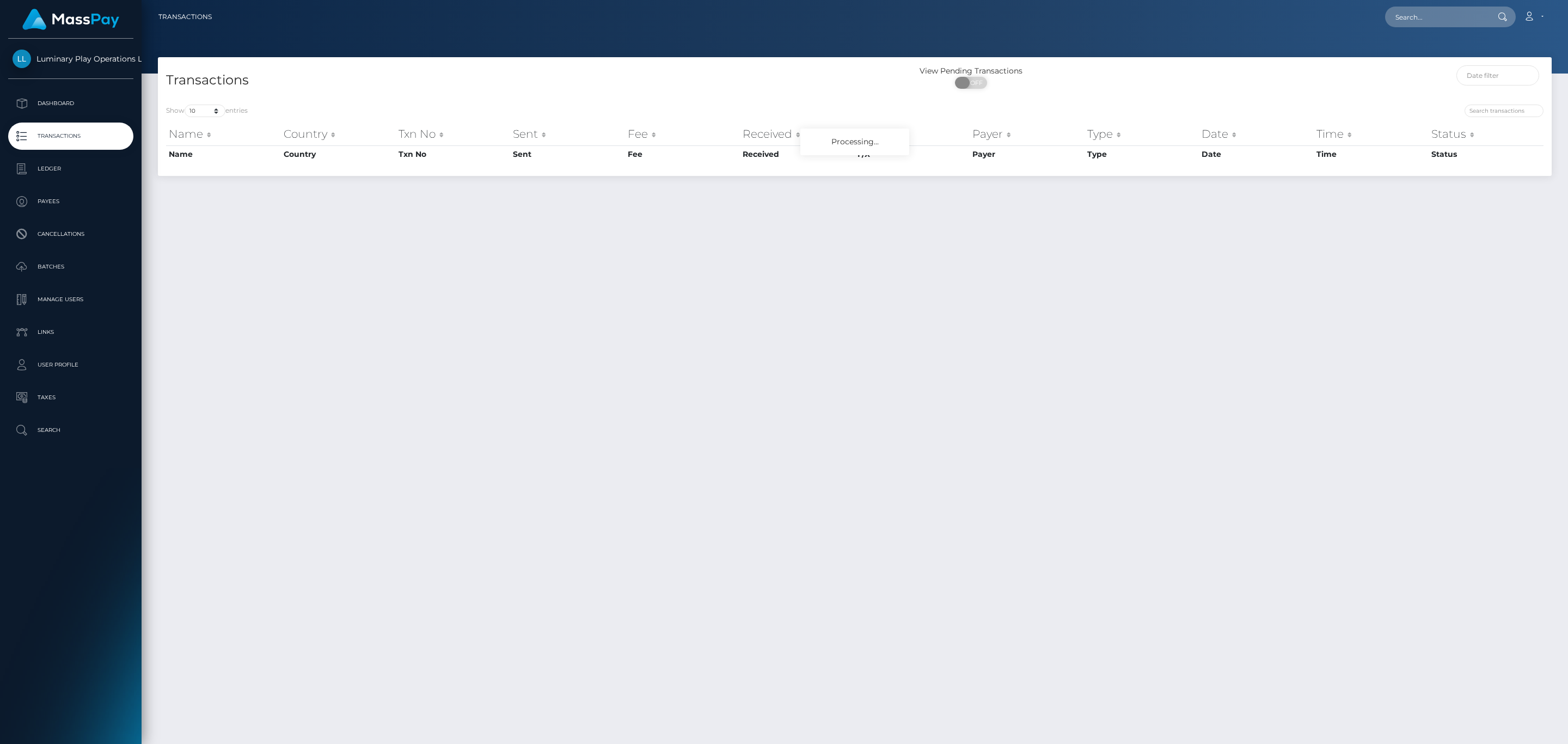
click at [979, 81] on span "OFF" at bounding box center [974, 82] width 27 height 12
checkbox input "true"
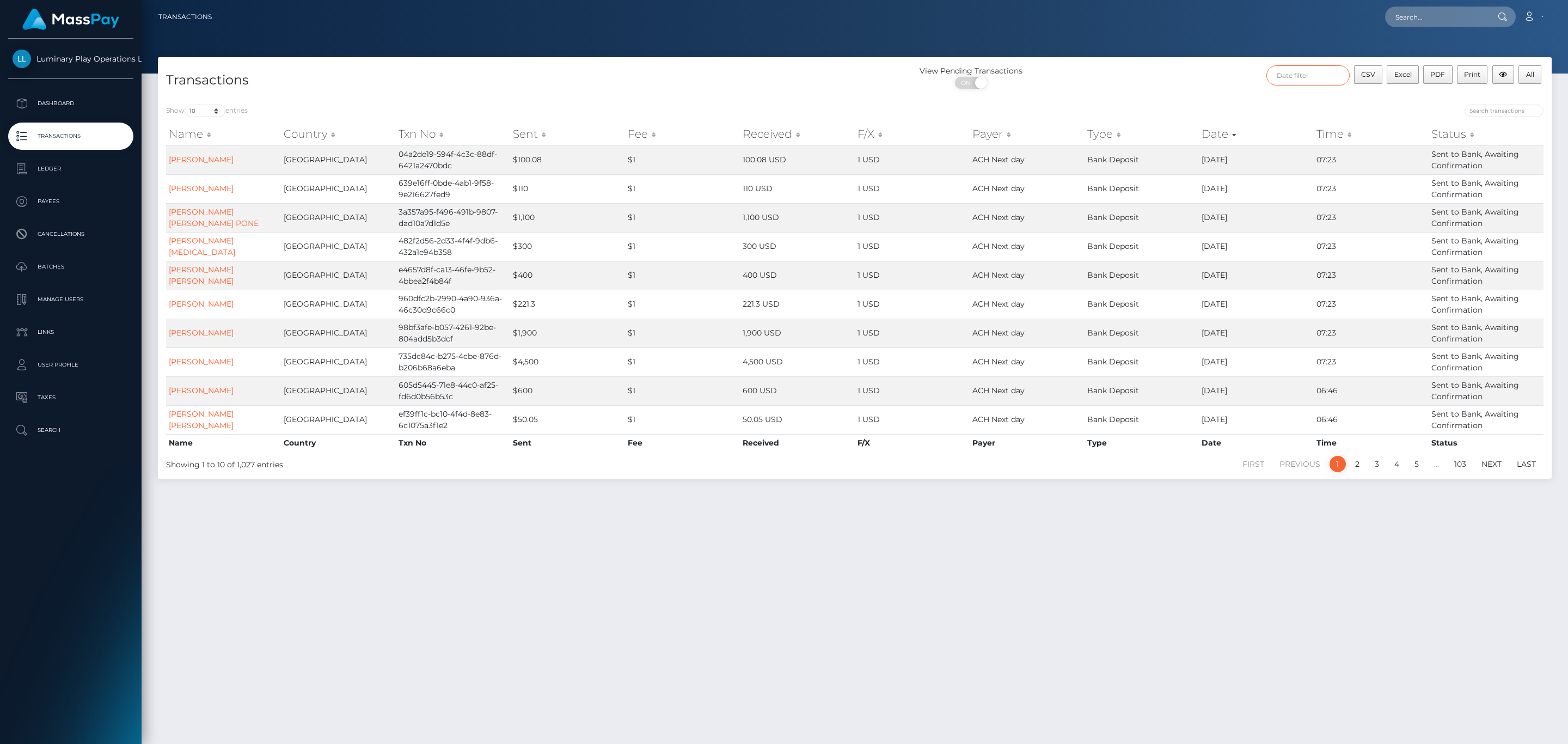
click at [1276, 78] on input "text" at bounding box center [1308, 76] width 83 height 21
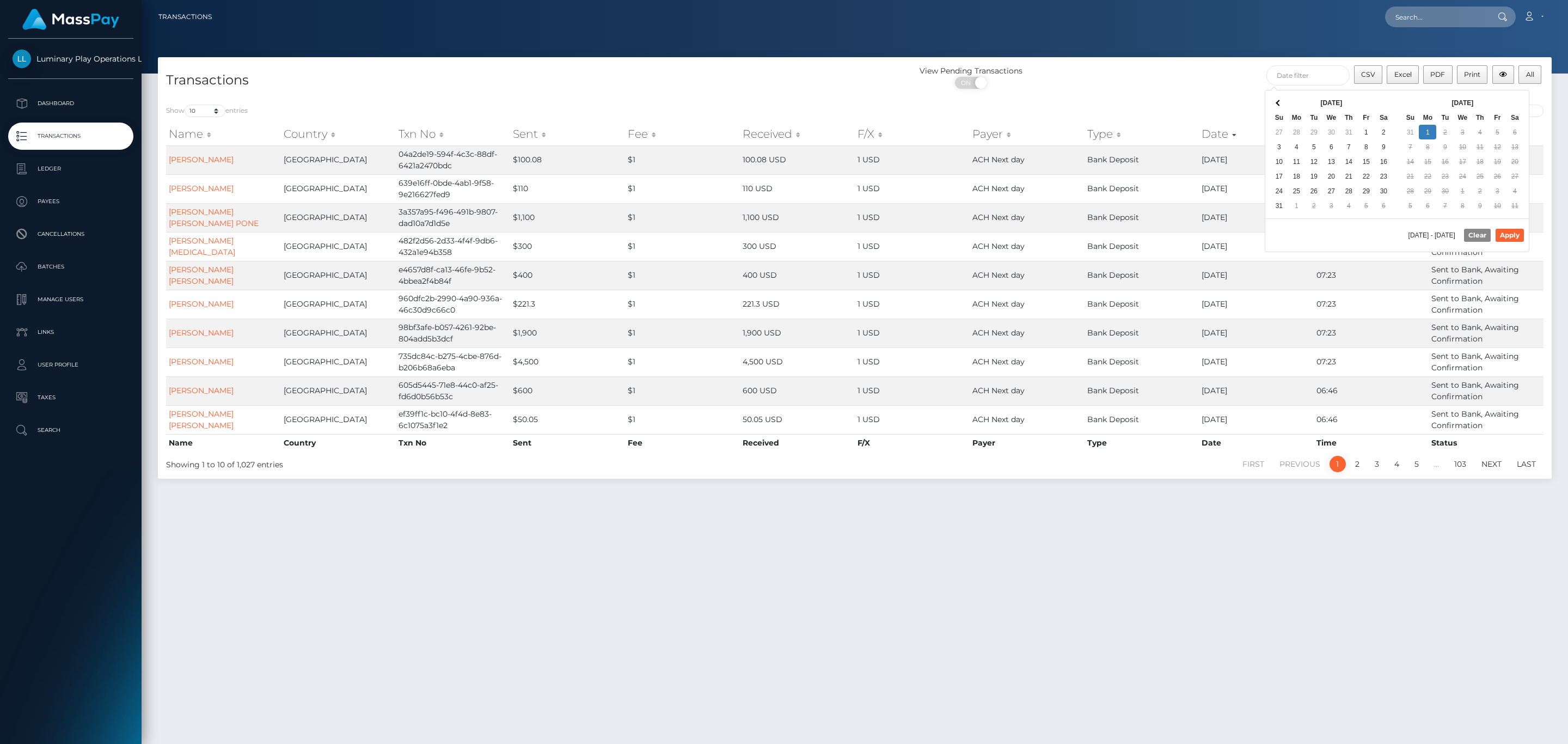
click at [1491, 94] on div "[DATE] Su Mo Tu We Th Fr Sa 31 1 2 3 4 5 6 7 8 9 10 11 12 13 14 15 16 17 18 19 …" at bounding box center [1463, 154] width 123 height 120
click at [1511, 236] on button "Apply" at bounding box center [1510, 236] width 28 height 13
type input "[DATE] - [DATE]"
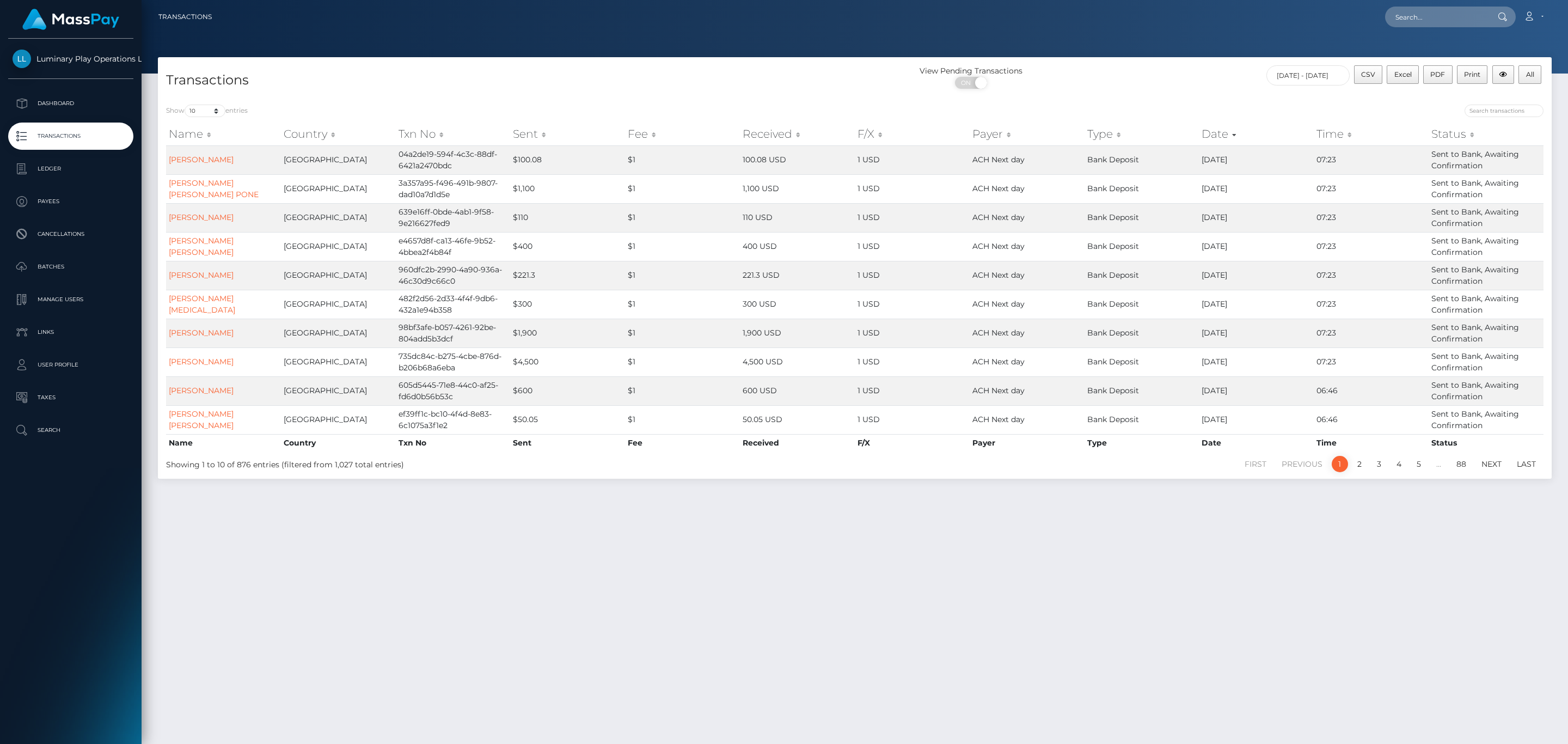
click at [1244, 100] on div "Show 10 25 50 100 250 500 1,000 3,500 entries Name Country Txn No Sent Fee Rece…" at bounding box center [855, 287] width 1394 height 382
click at [1534, 76] on span "All" at bounding box center [1531, 74] width 8 height 8
